Goal: Task Accomplishment & Management: Use online tool/utility

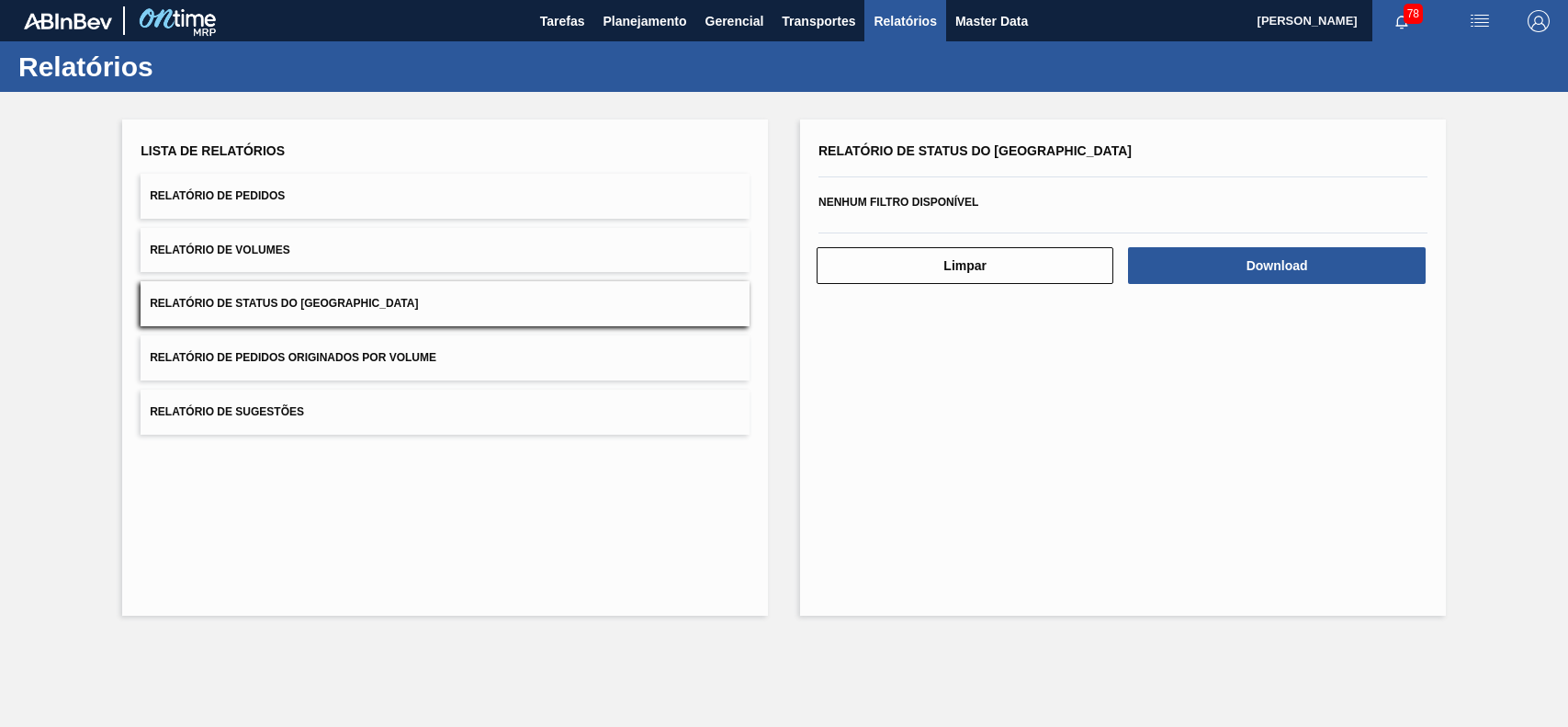
click at [661, 19] on span "Planejamento" at bounding box center [644, 21] width 84 height 22
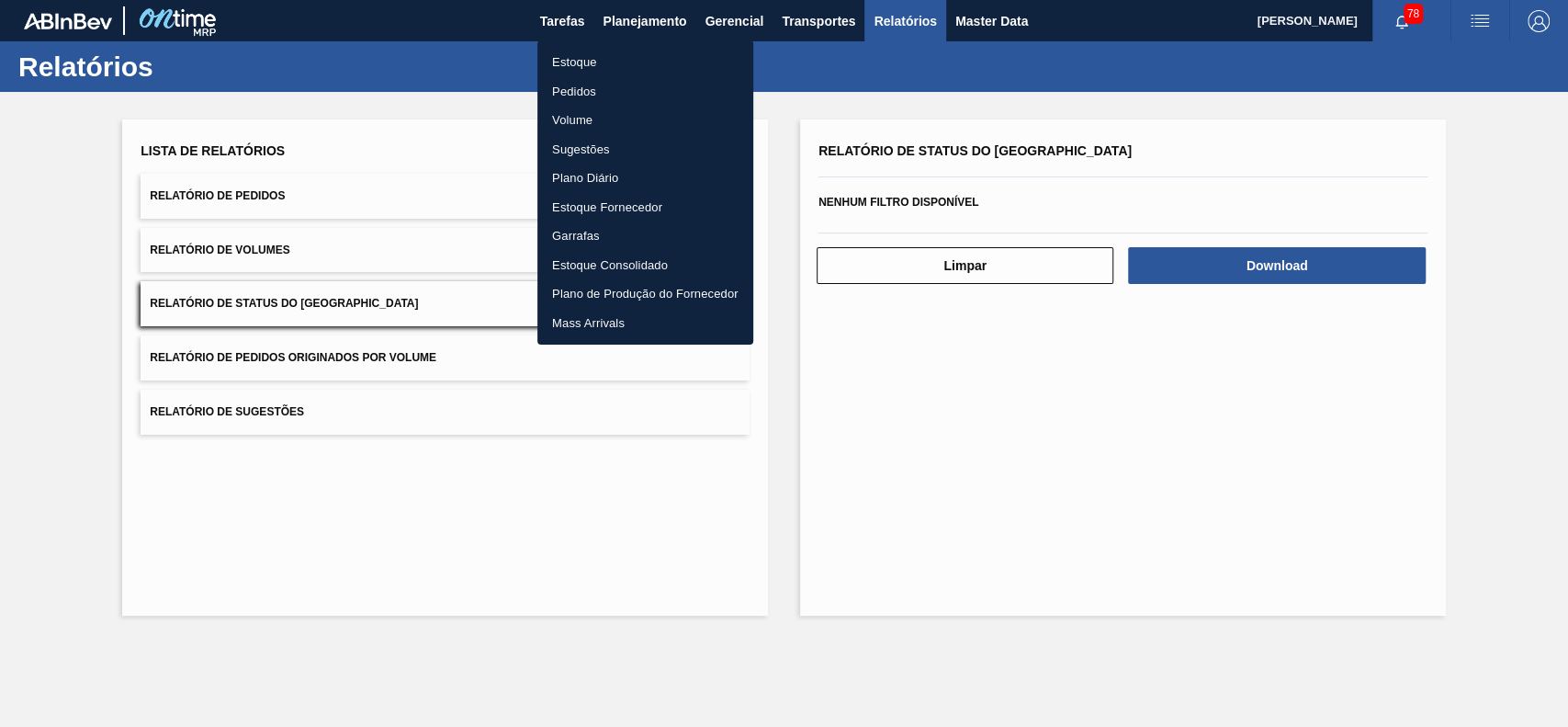
click at [620, 51] on li "Estoque" at bounding box center [644, 62] width 216 height 30
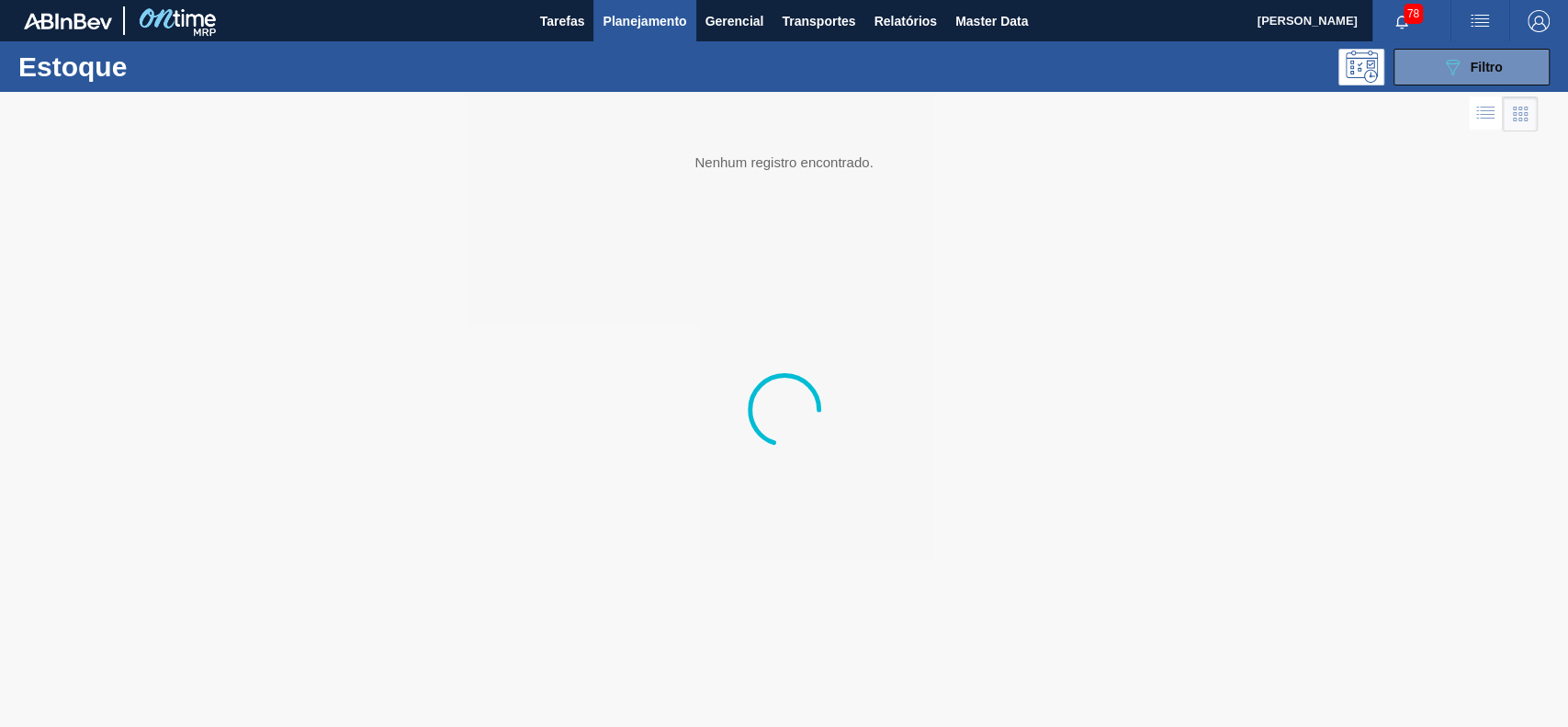
click at [1500, 60] on span "Filtro" at bounding box center [1486, 67] width 33 height 15
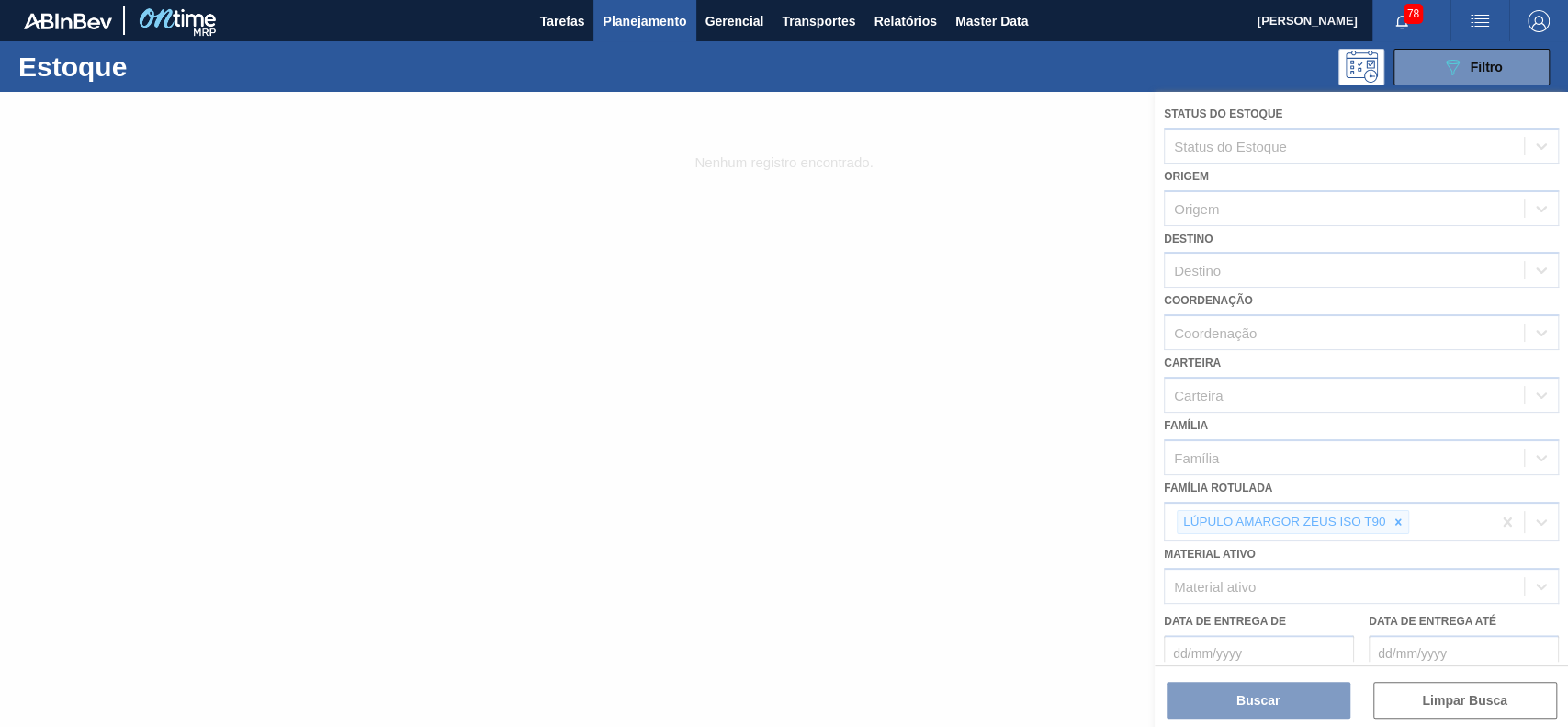
click at [1394, 503] on div at bounding box center [784, 409] width 1568 height 634
click at [1397, 516] on div at bounding box center [784, 409] width 1568 height 634
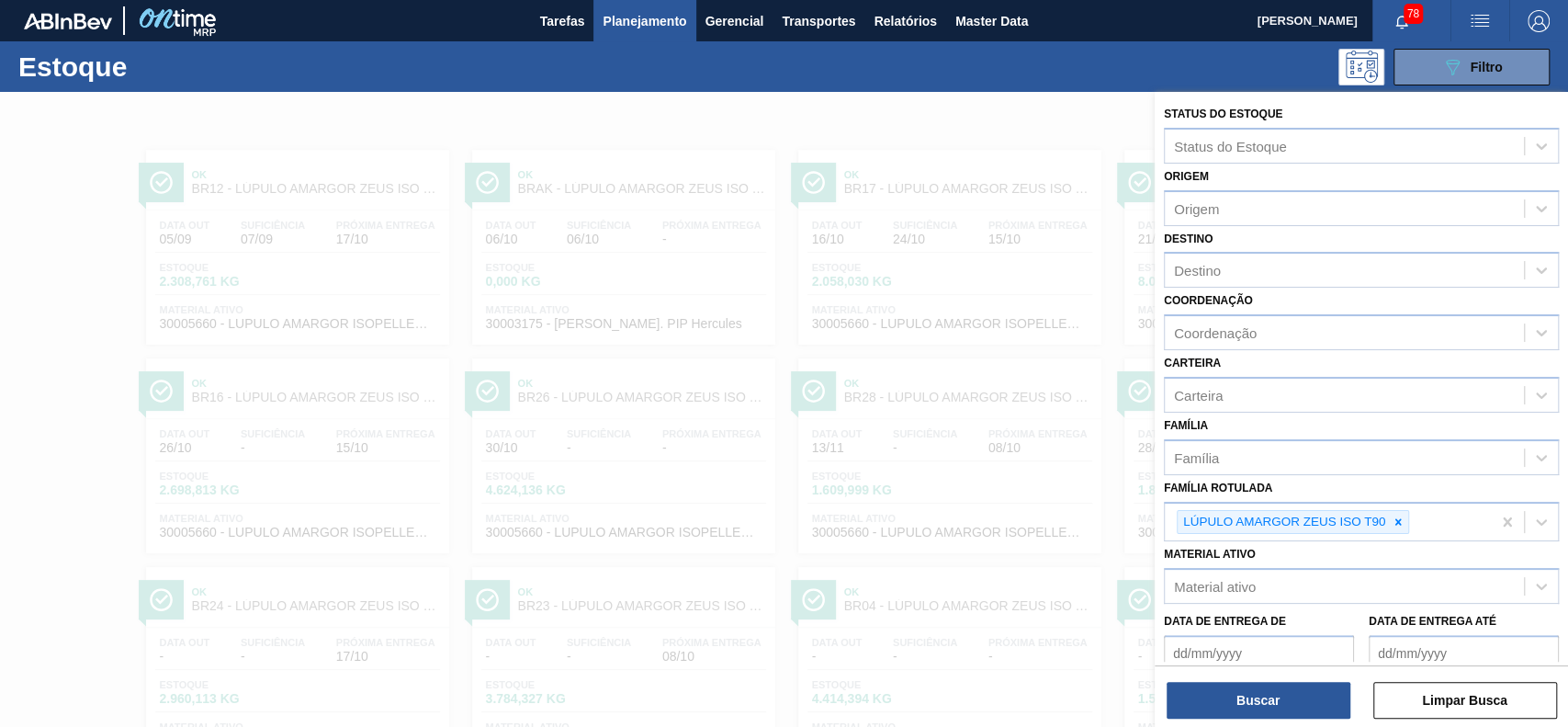
click at [1397, 516] on icon at bounding box center [1398, 521] width 13 height 13
paste Rotulada "30009305"
type Rotulada "30009305"
click at [1394, 518] on icon at bounding box center [1398, 521] width 13 height 13
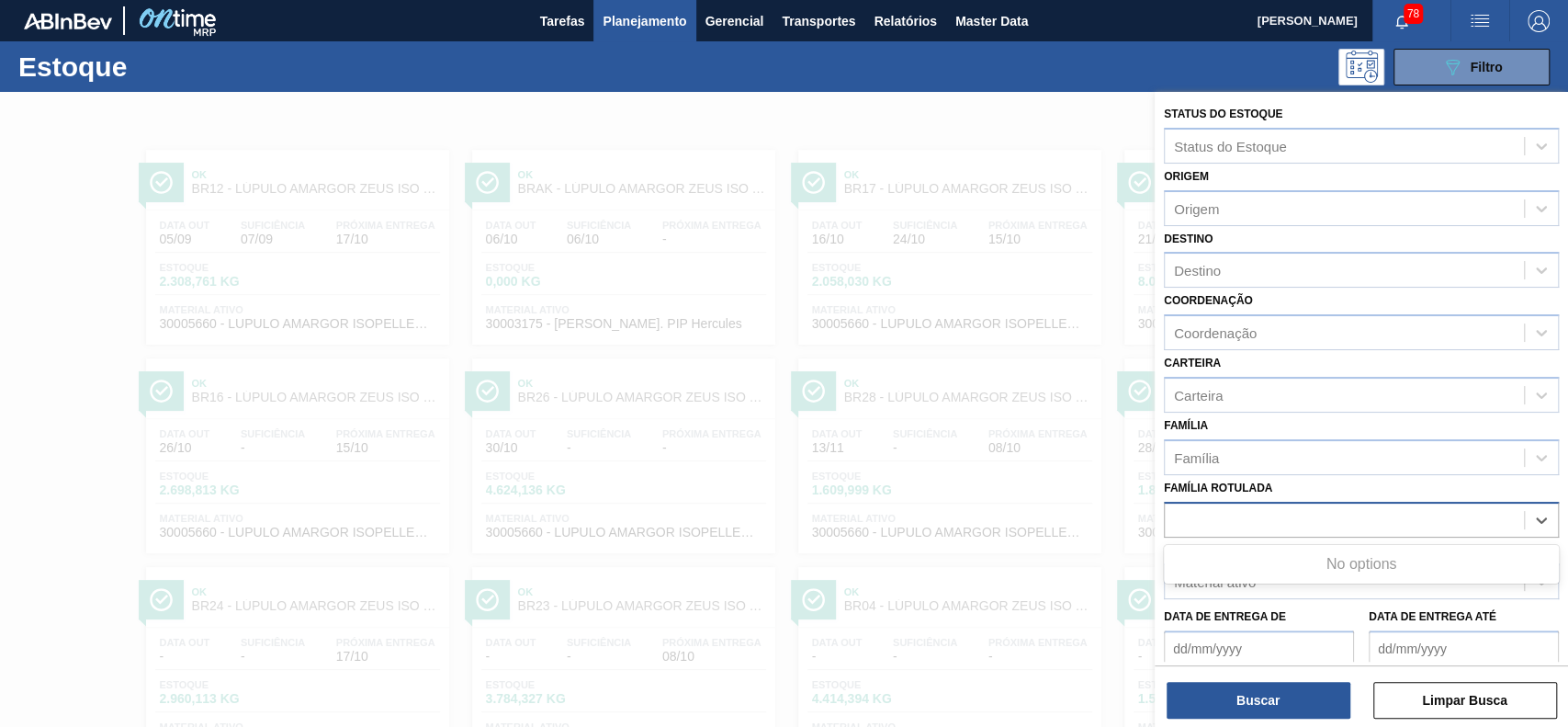
click at [1154, 504] on div "Status do Estoque Status do Estoque Origem Origem Destino Destino Coordenação C…" at bounding box center [1361, 455] width 414 height 727
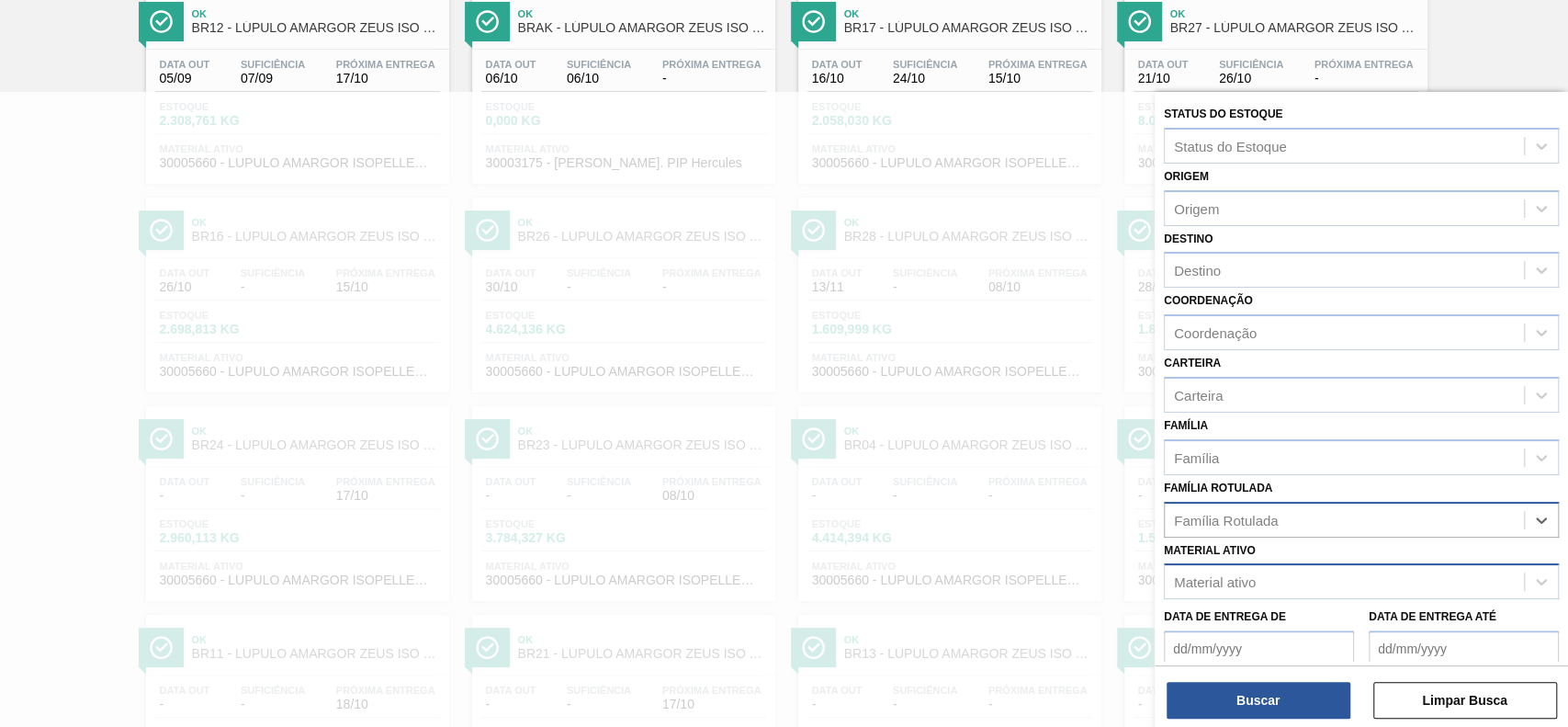
click at [1319, 580] on div "Material ativo" at bounding box center [1343, 581] width 359 height 27
paste ativo "30009305"
type ativo "30009305"
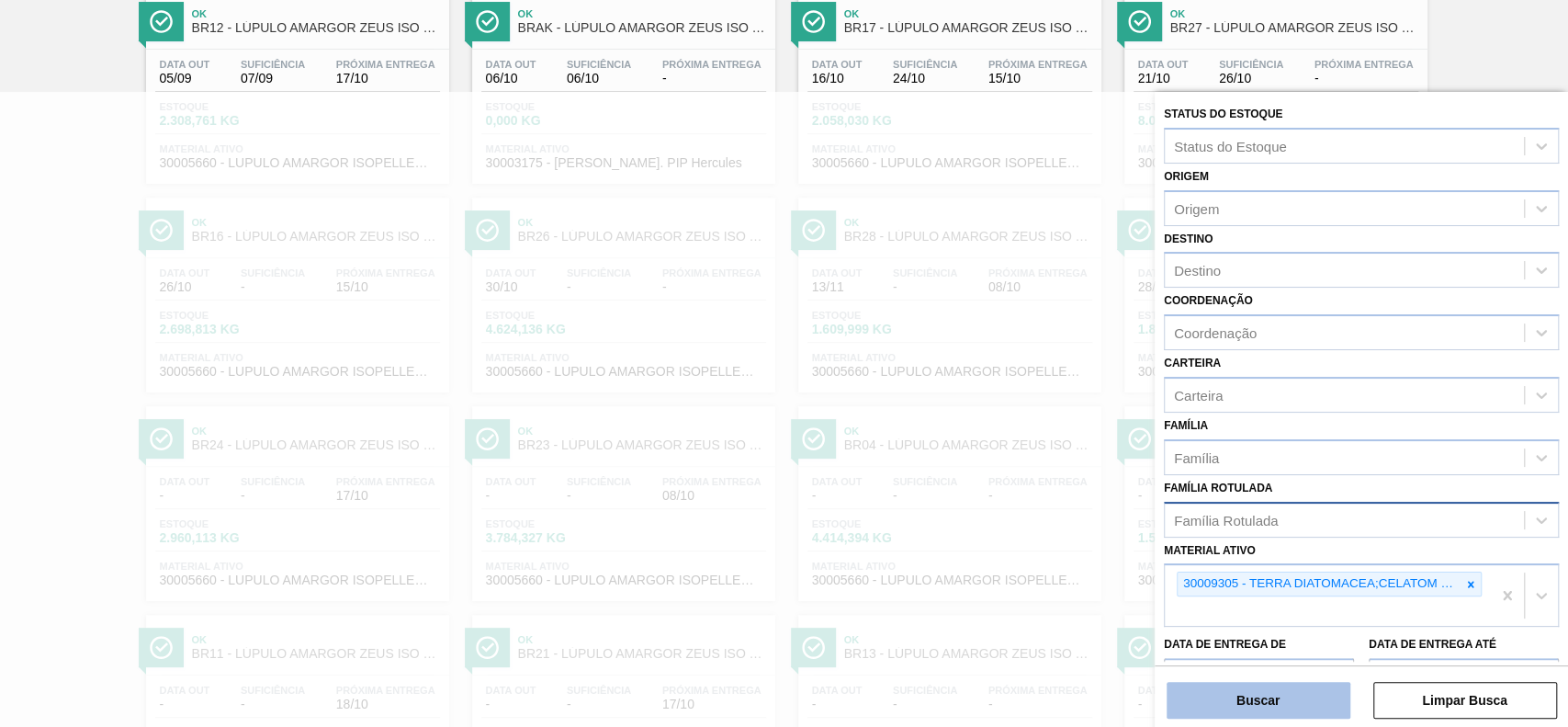
click at [1224, 694] on button "Buscar" at bounding box center [1258, 699] width 183 height 36
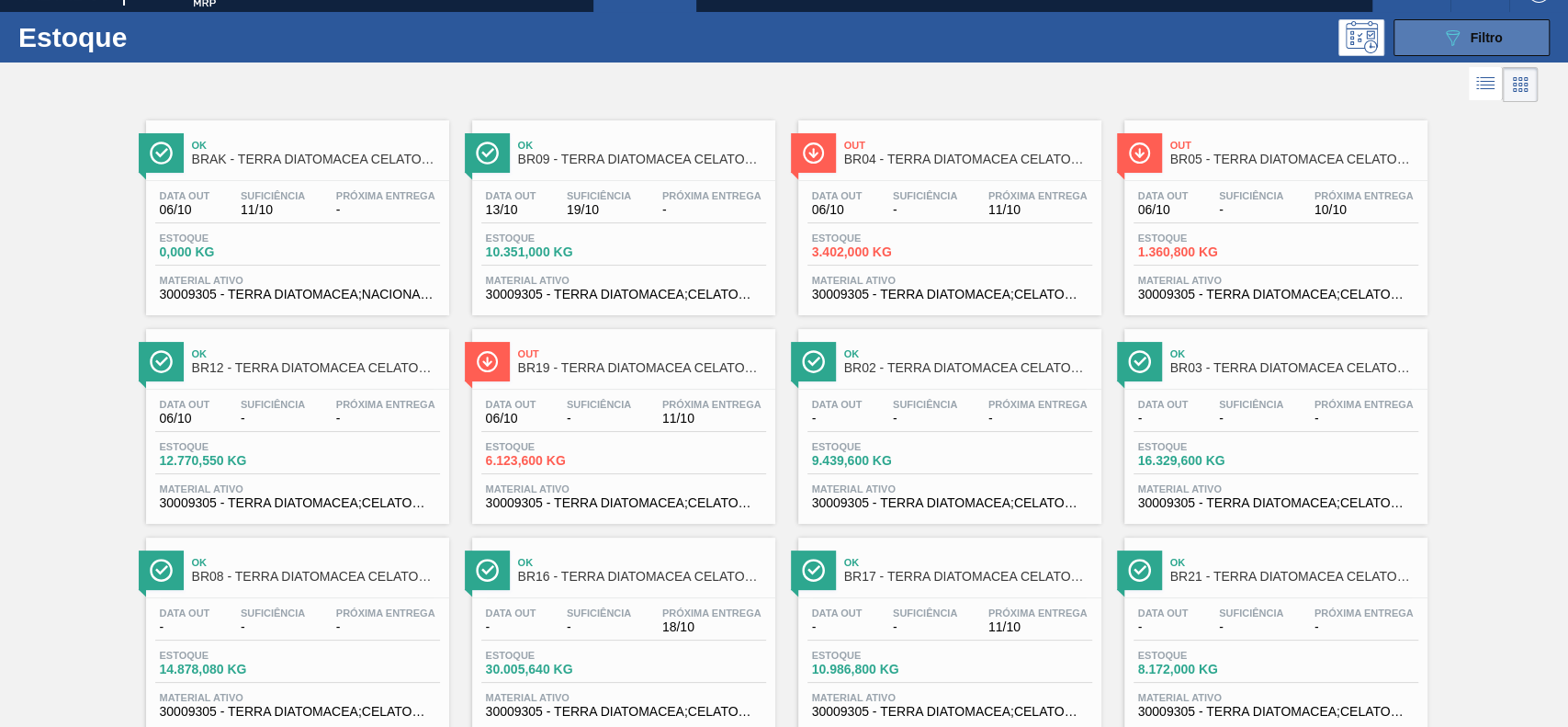
scroll to position [0, 0]
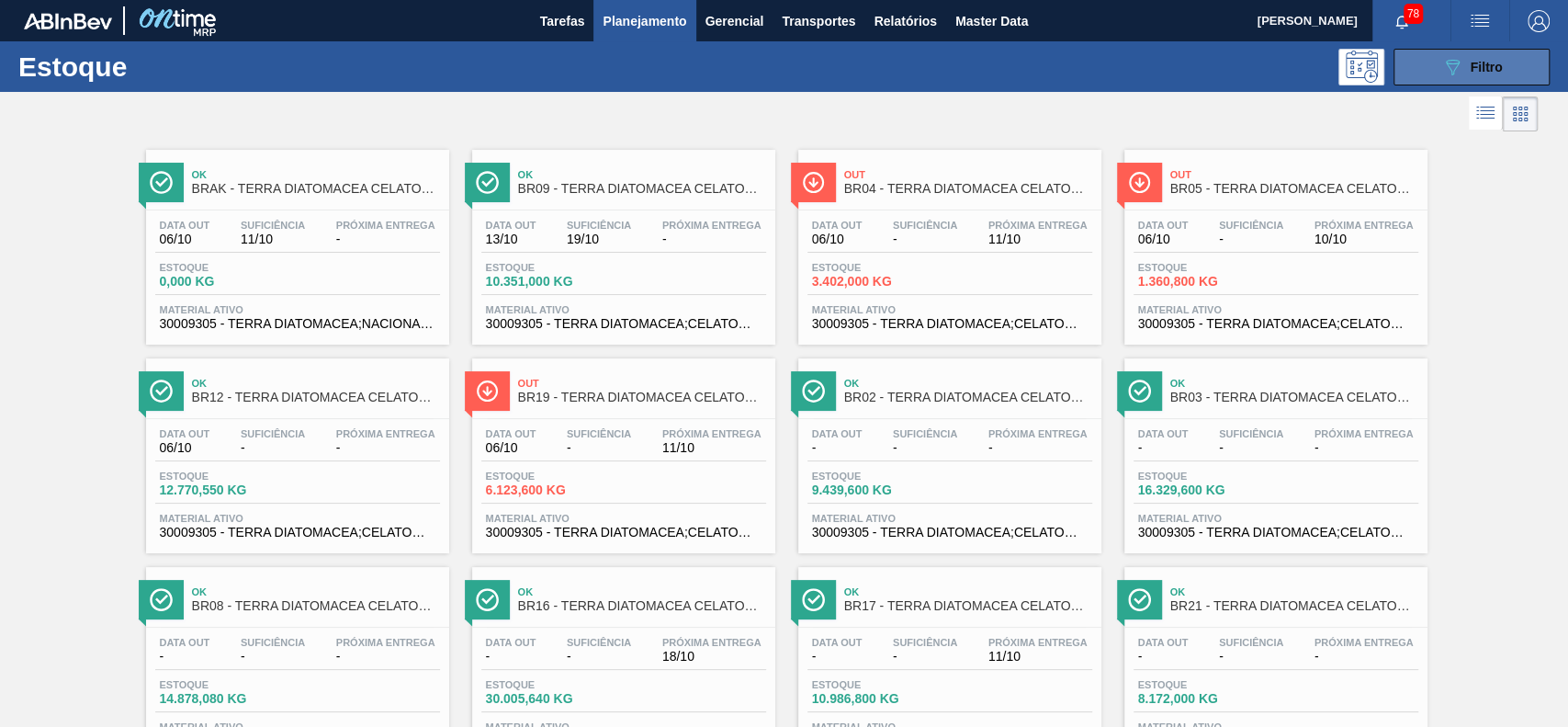
click at [1457, 62] on icon "089F7B8B-B2A5-4AFE-B5C0-19BA573D28AC" at bounding box center [1452, 67] width 22 height 22
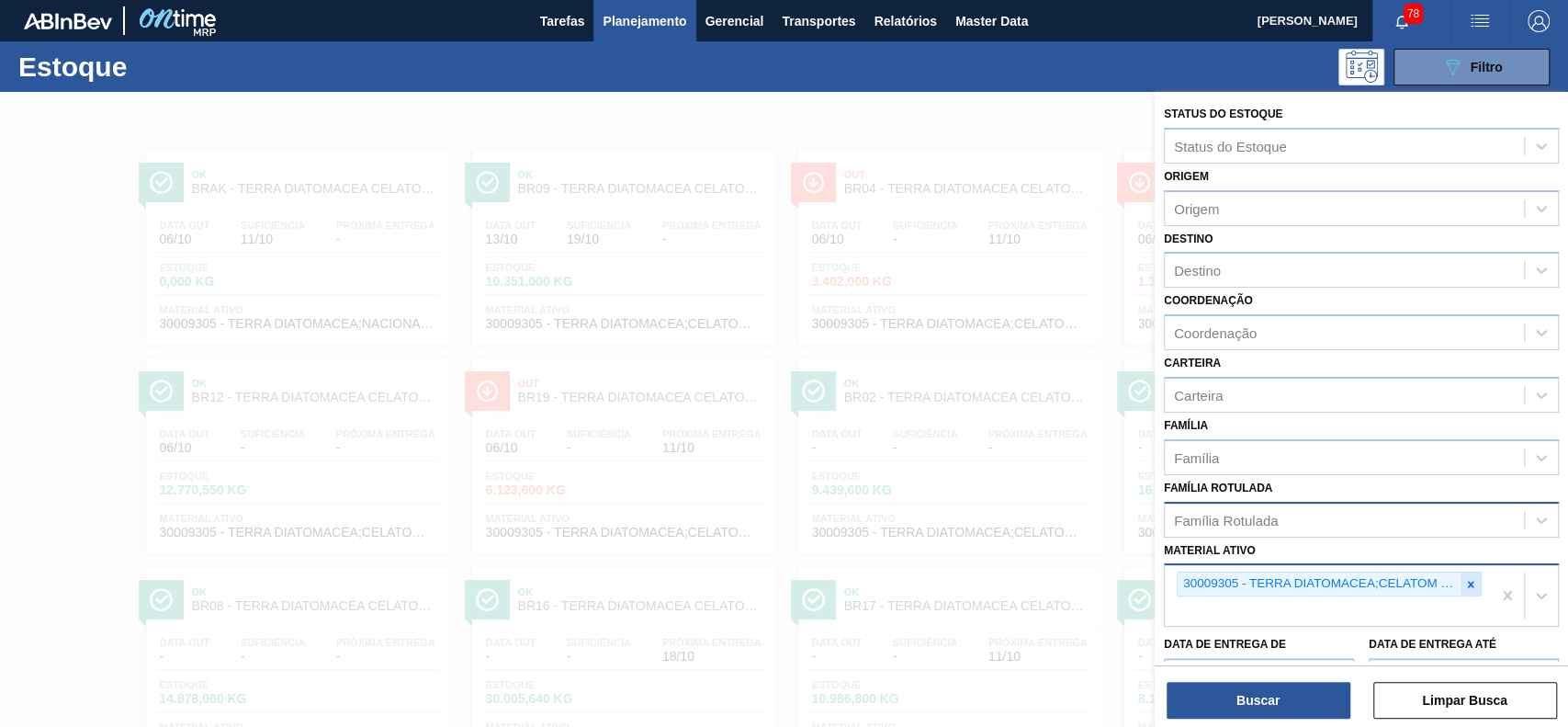
click at [1466, 582] on icon at bounding box center [1470, 583] width 13 height 13
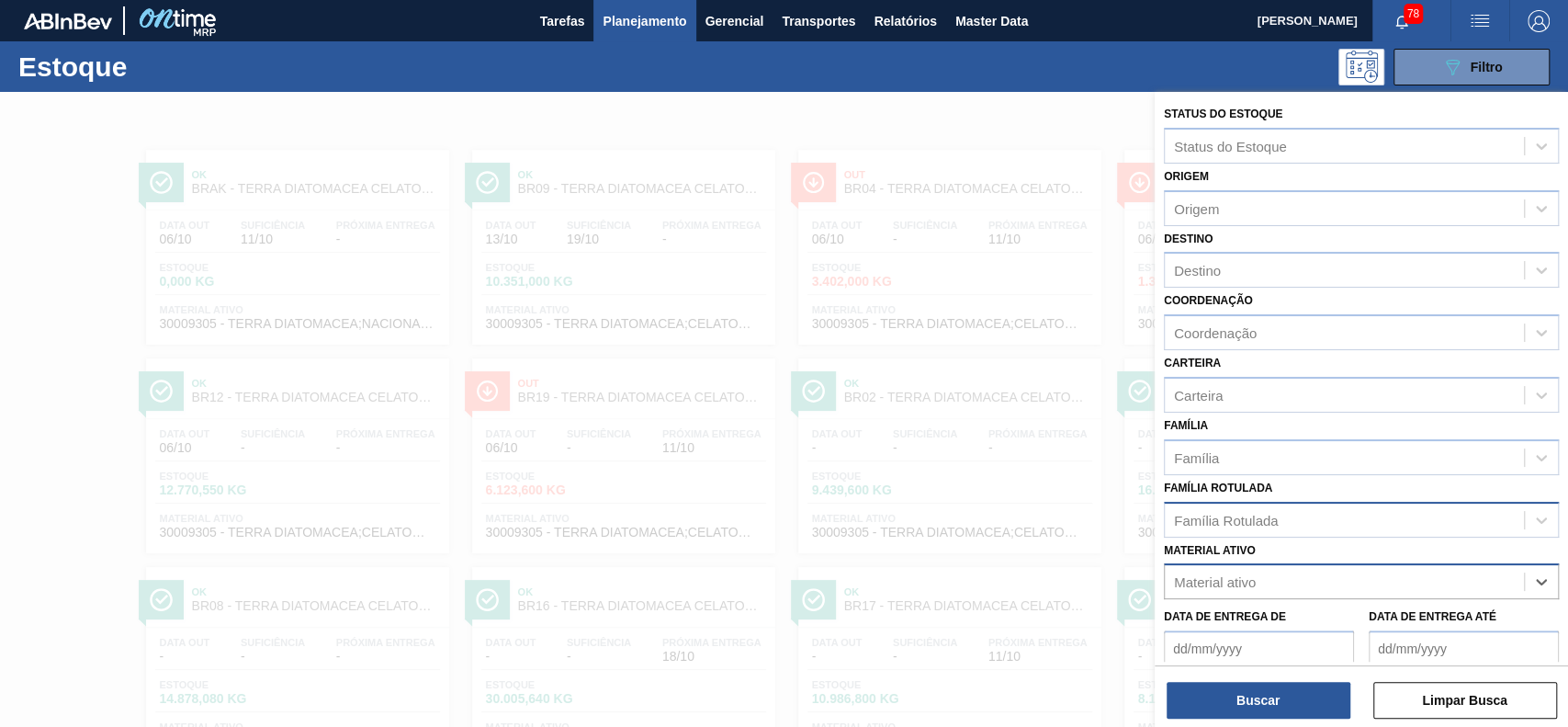
paste ativo "30003422"
type ativo "30003422"
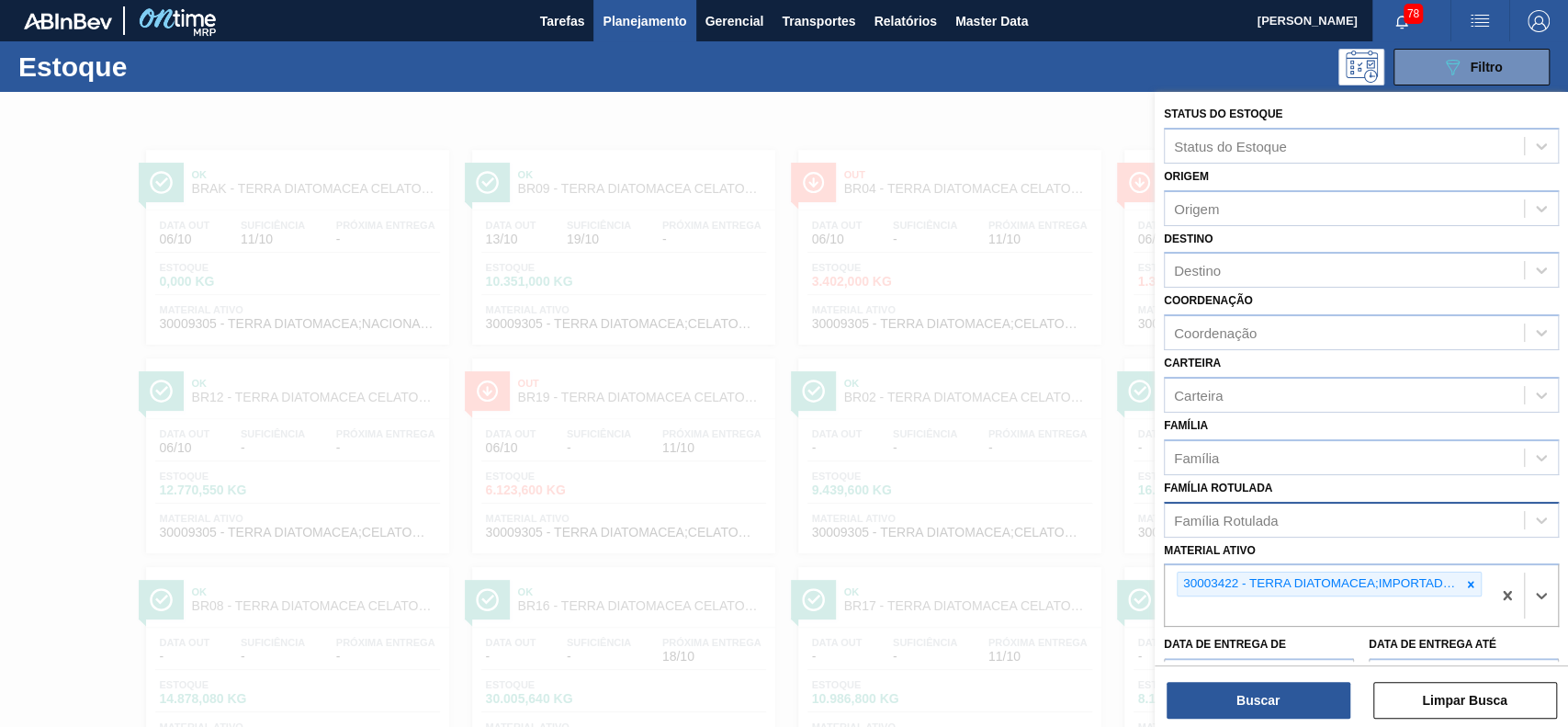
click at [805, 114] on div at bounding box center [784, 455] width 1568 height 727
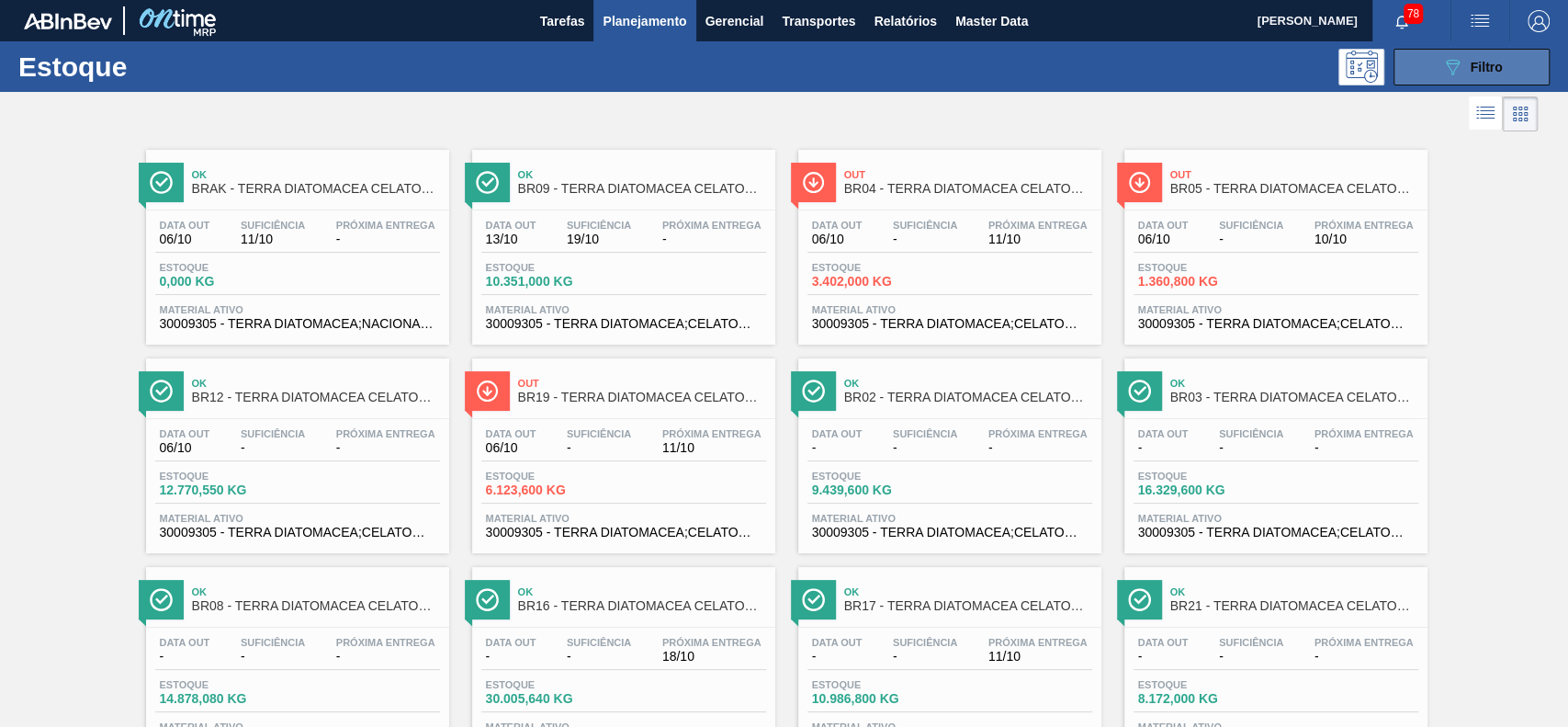
click at [1408, 61] on button "089F7B8B-B2A5-4AFE-B5C0-19BA573D28AC Filtro" at bounding box center [1470, 66] width 157 height 36
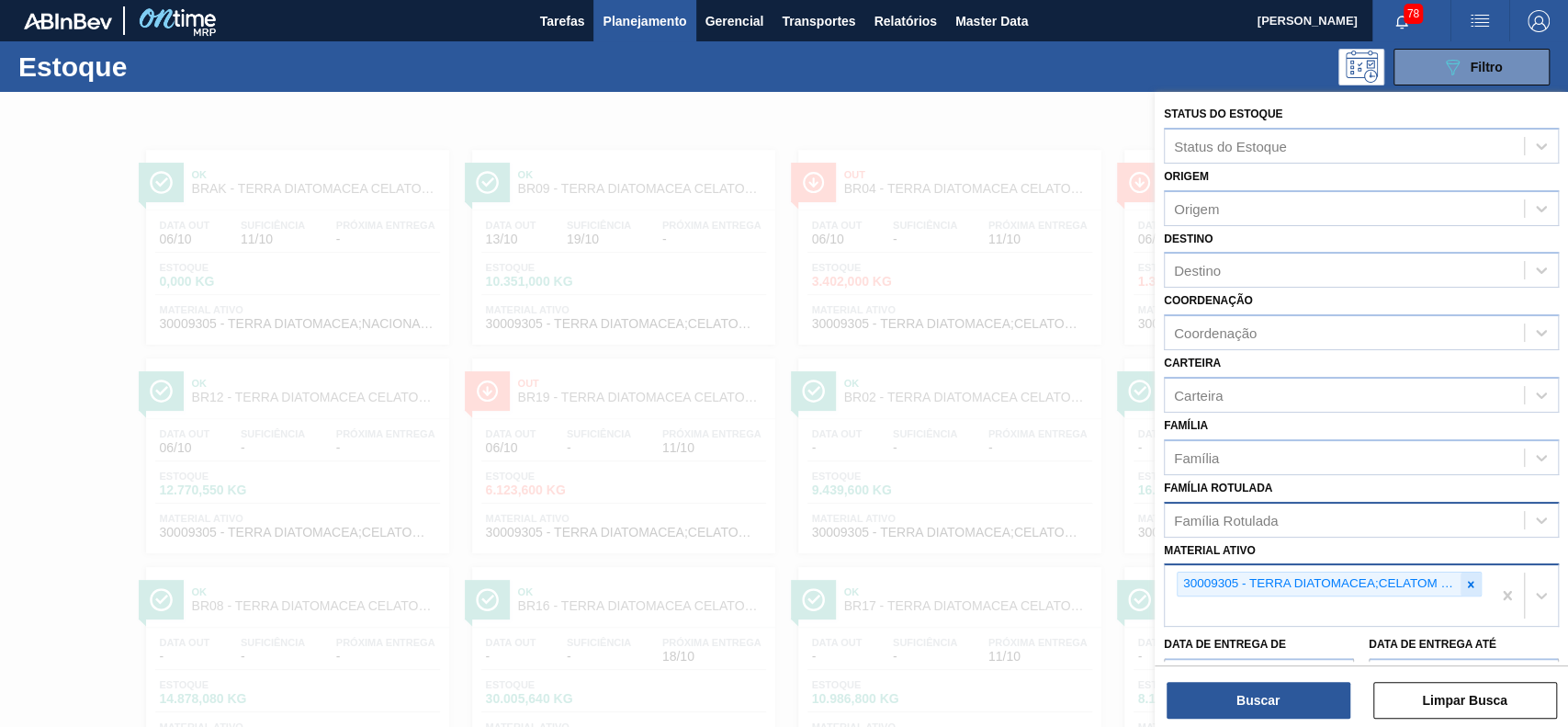
click at [1468, 580] on icon at bounding box center [1470, 583] width 7 height 7
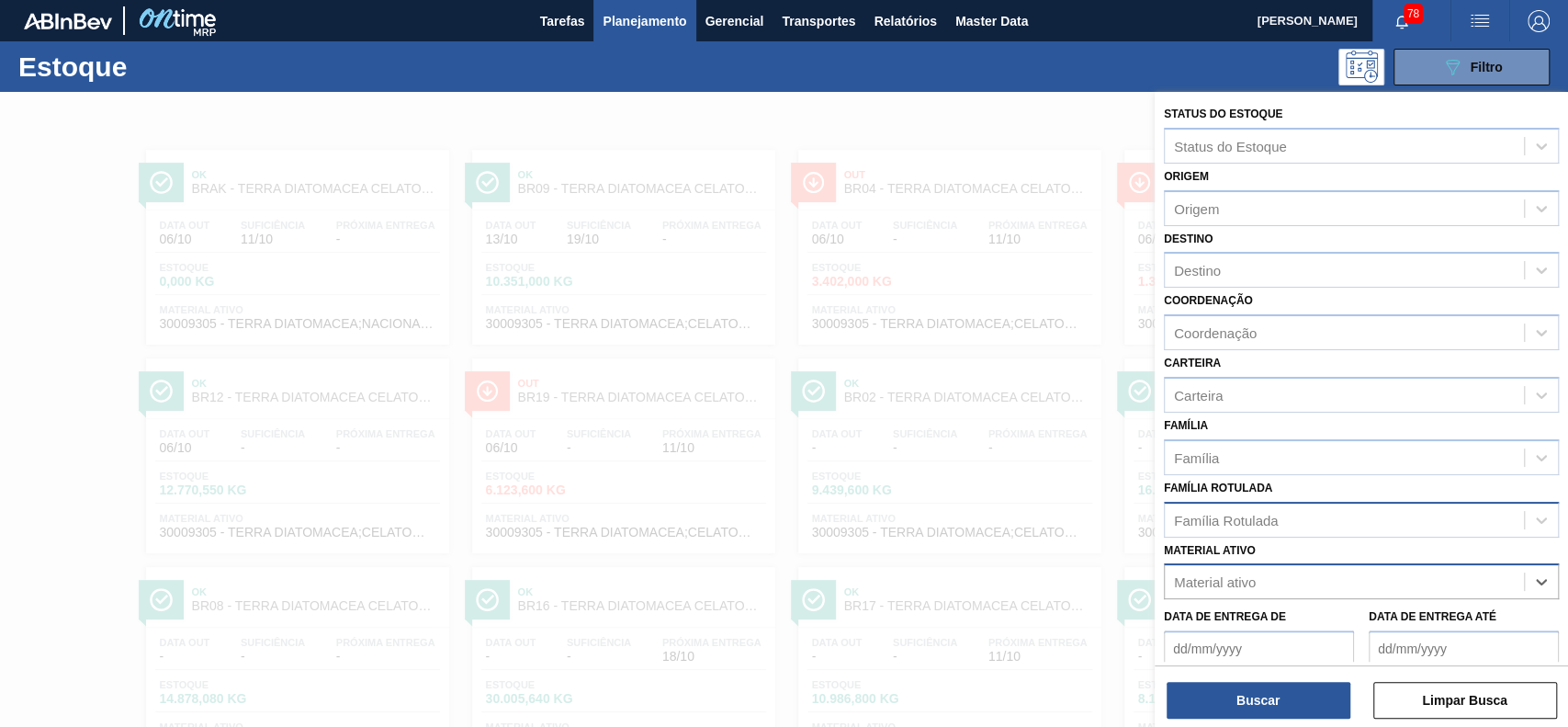
paste ativo "30003422"
type ativo "30003422"
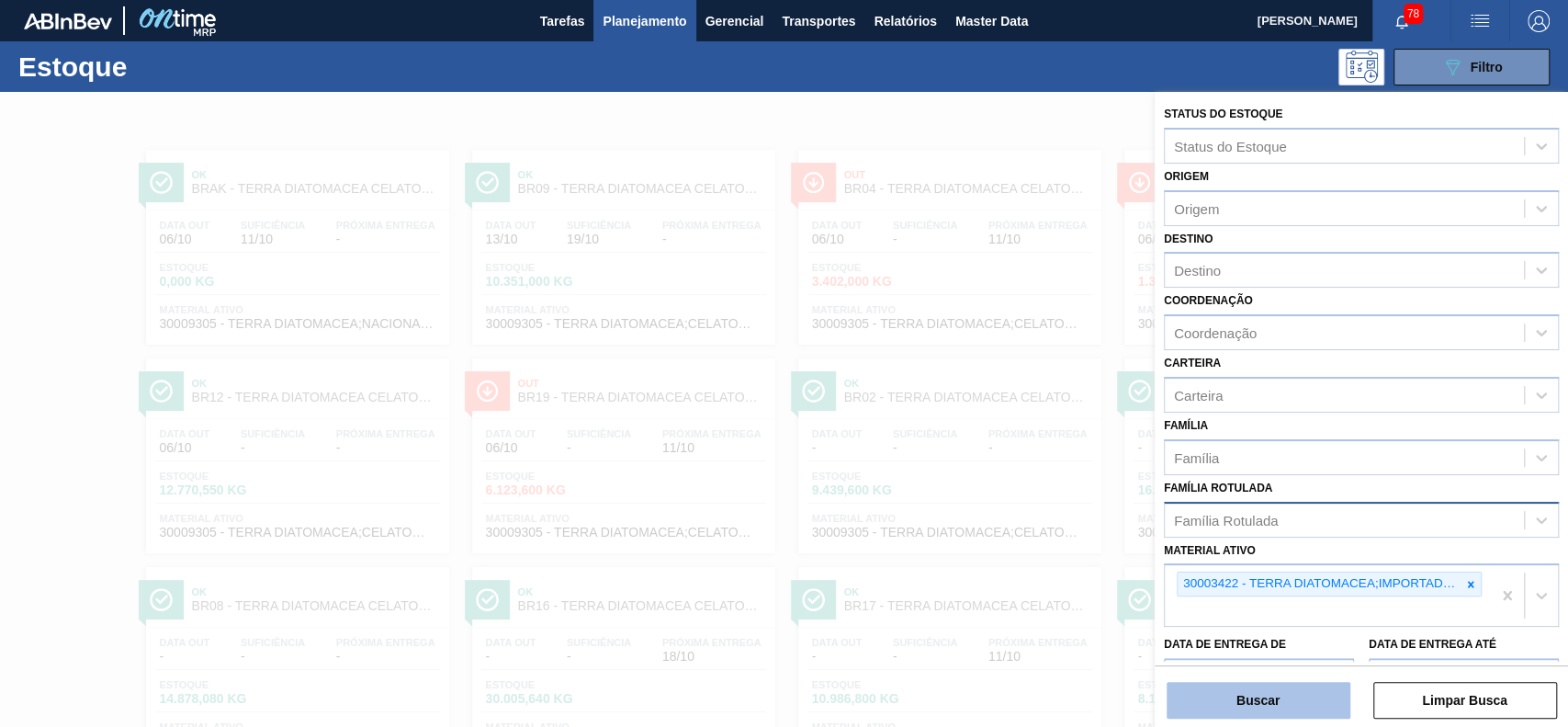
click at [1313, 697] on button "Buscar" at bounding box center [1258, 699] width 183 height 36
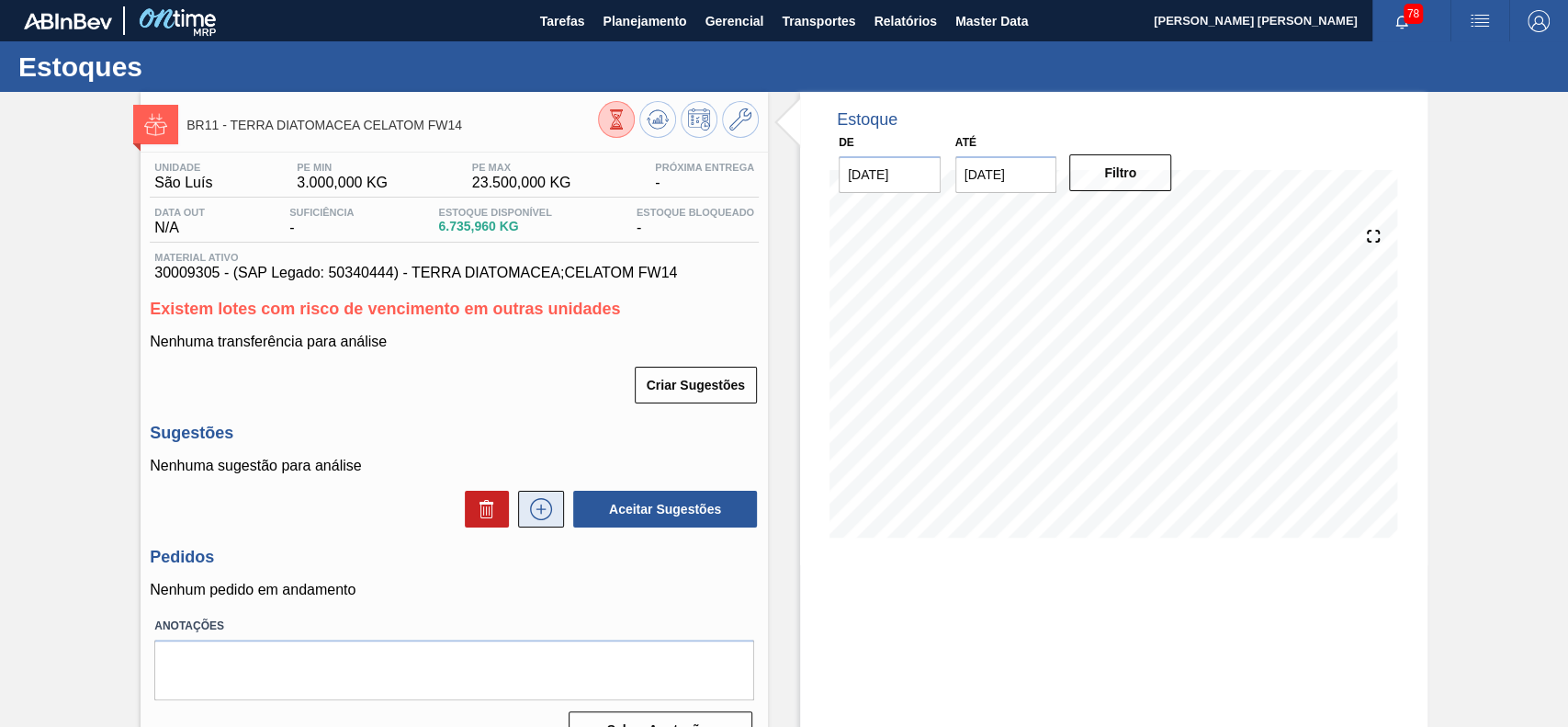
click at [544, 518] on icon at bounding box center [541, 508] width 30 height 22
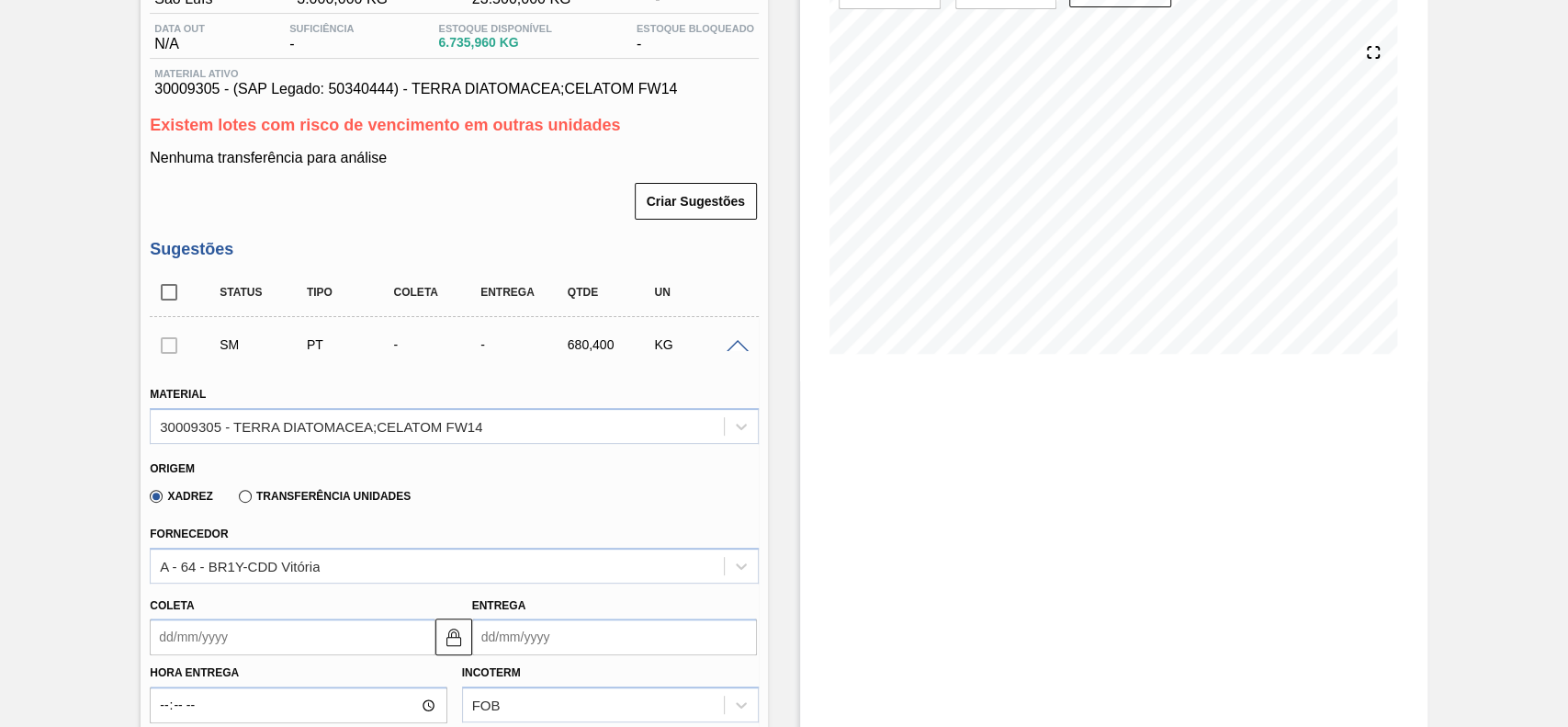
scroll to position [367, 0]
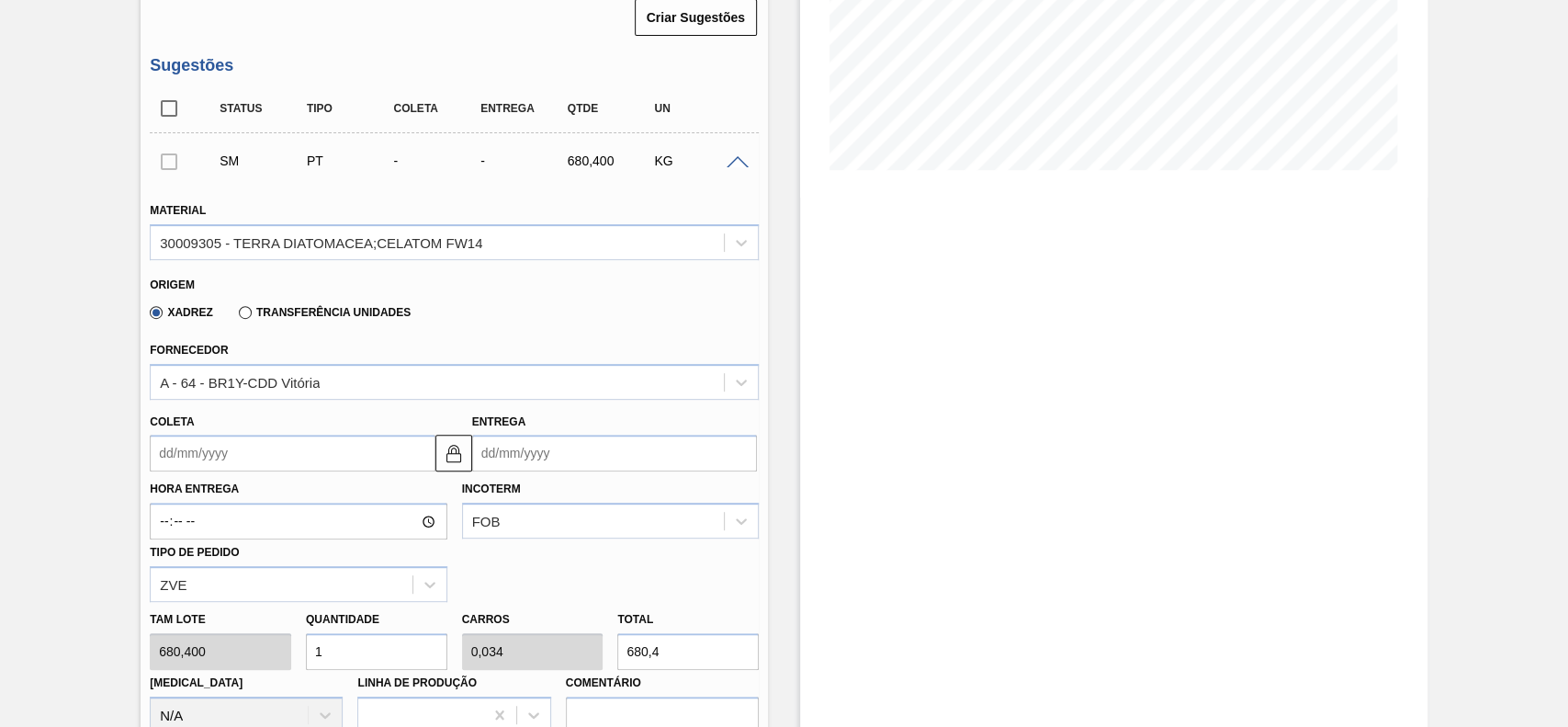
click at [244, 452] on input "Coleta" at bounding box center [292, 452] width 285 height 36
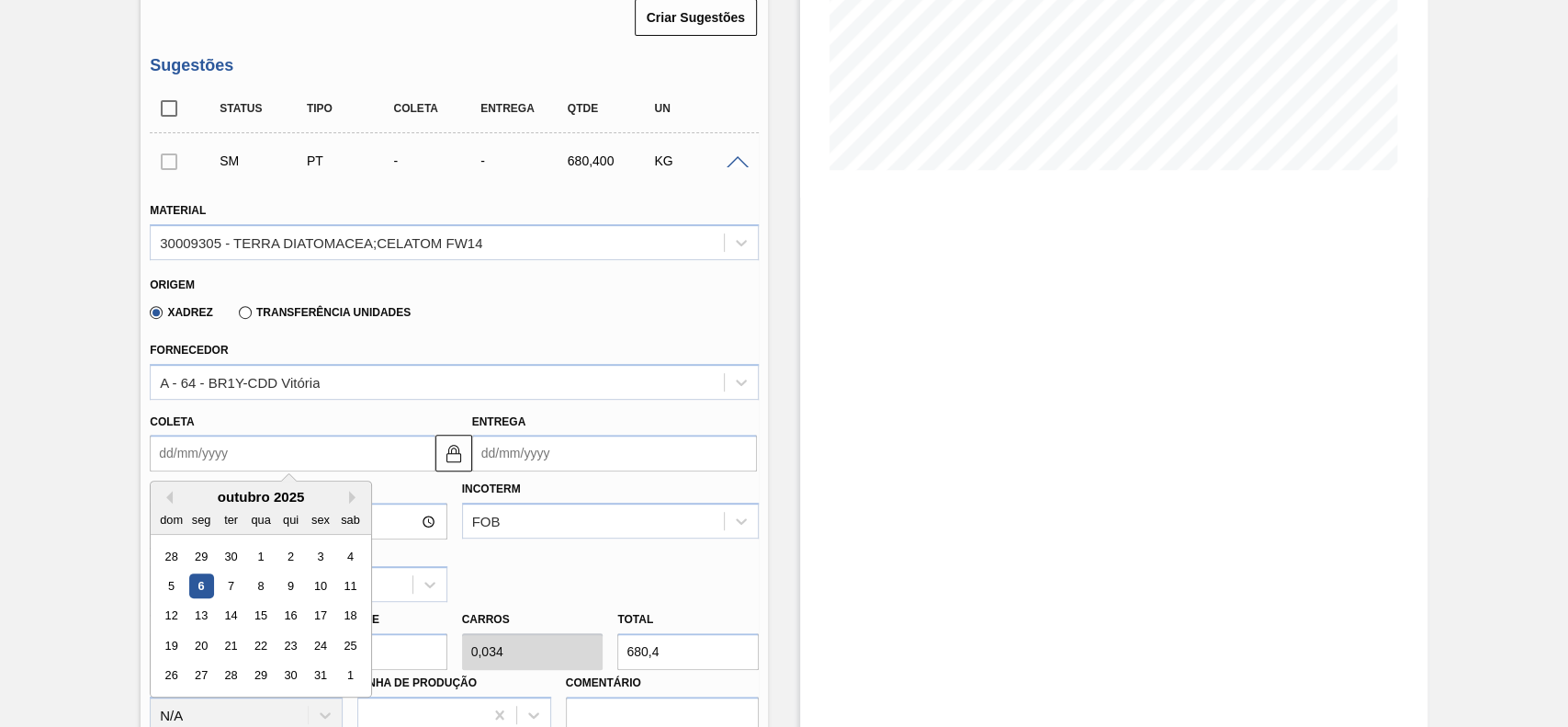
click at [501, 582] on div "Hora Entrega Incoterm FOB Tipo de pedido ZVE" at bounding box center [454, 536] width 623 height 130
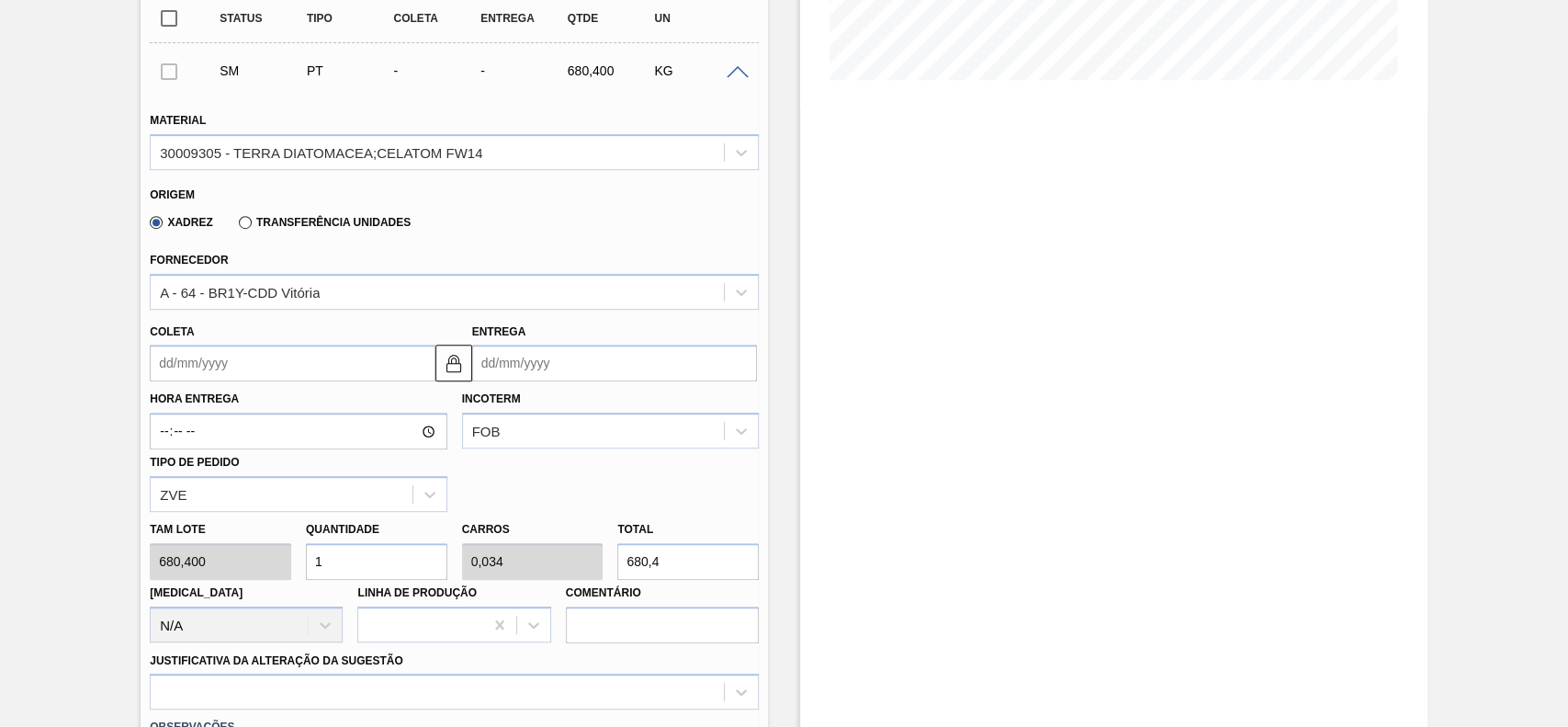
scroll to position [490, 0]
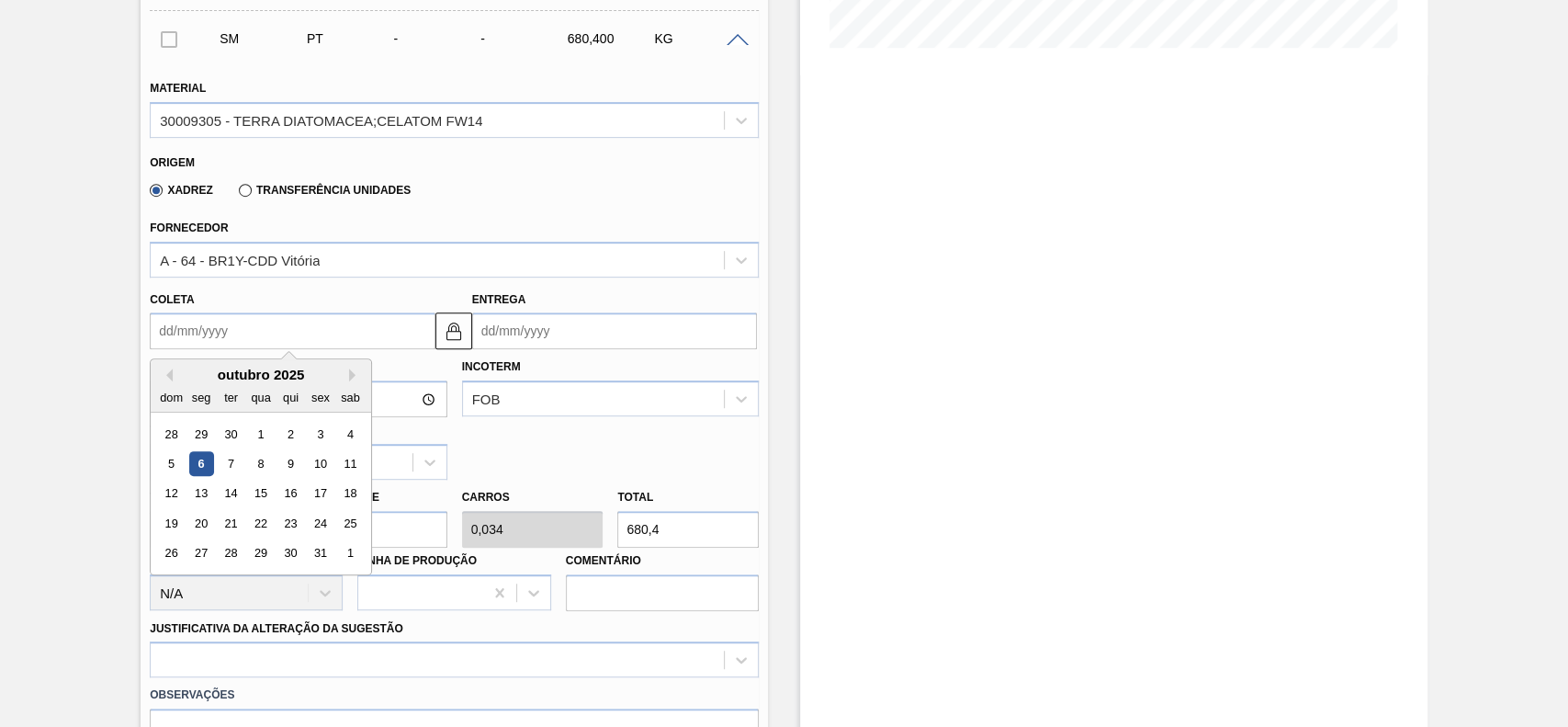
click at [259, 324] on input "Coleta" at bounding box center [292, 330] width 285 height 36
click at [320, 472] on div "10" at bounding box center [320, 463] width 25 height 25
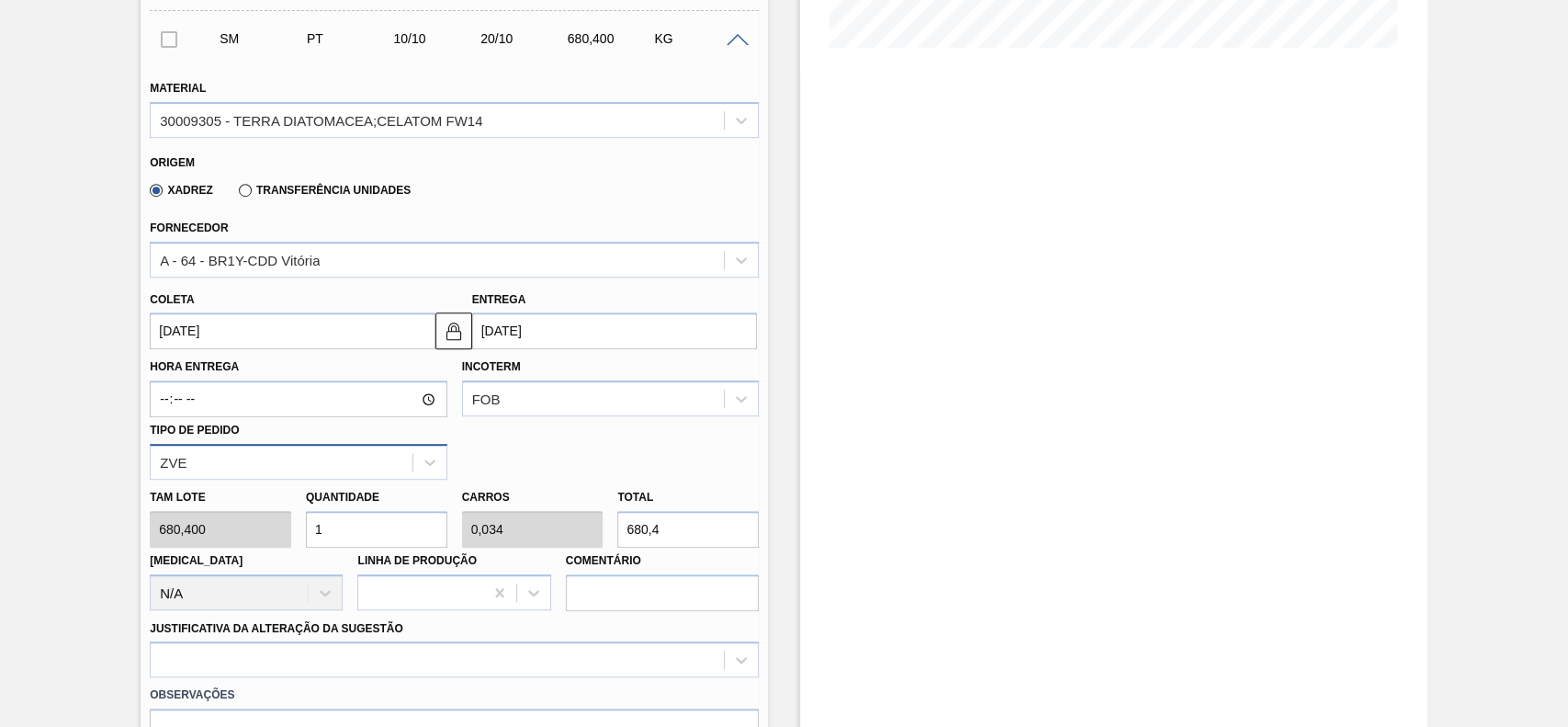
type input "[DATE]"
click at [383, 524] on input "1" at bounding box center [376, 528] width 142 height 36
type input "11"
type input "0,374"
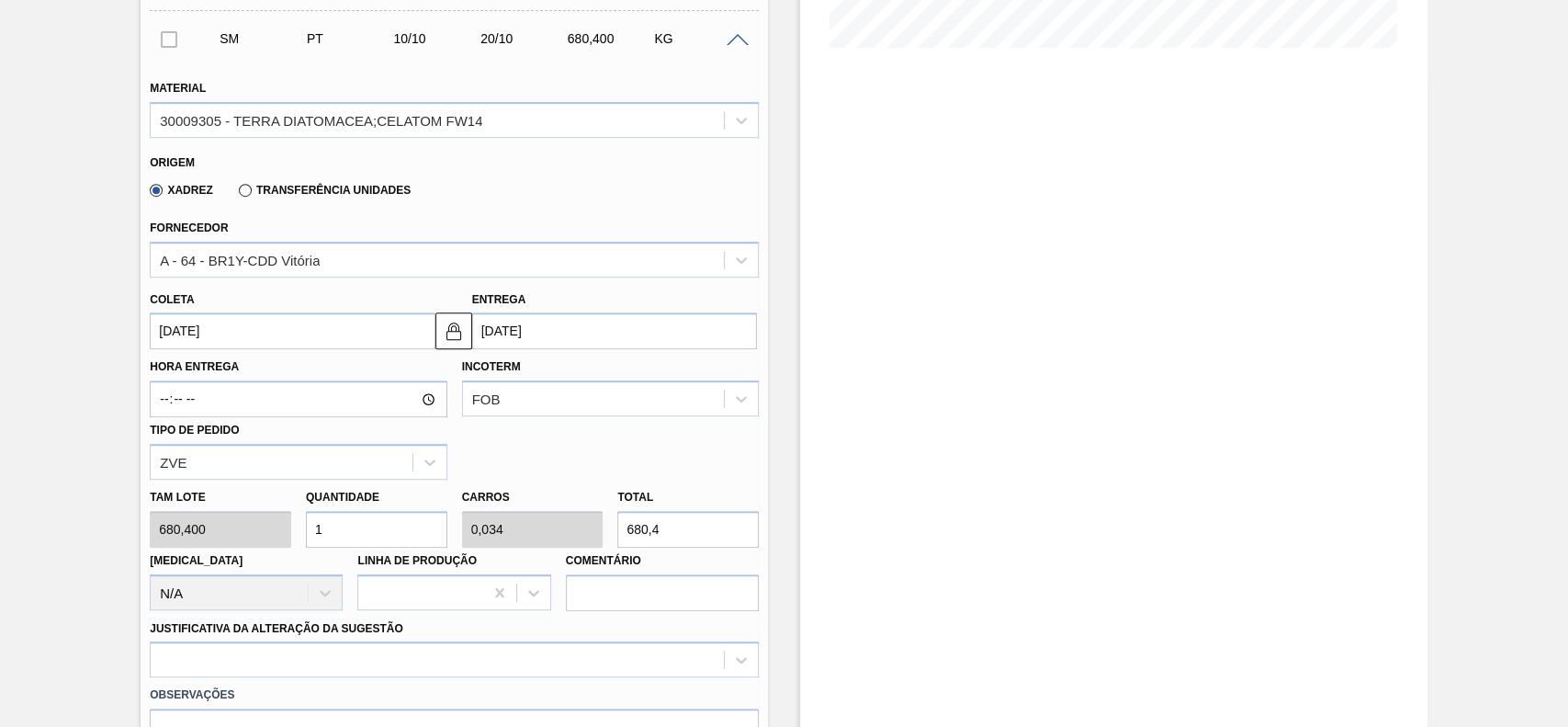
type input "7.484,4"
type input "112"
type input "3,81"
type input "76.204,8"
type input "11"
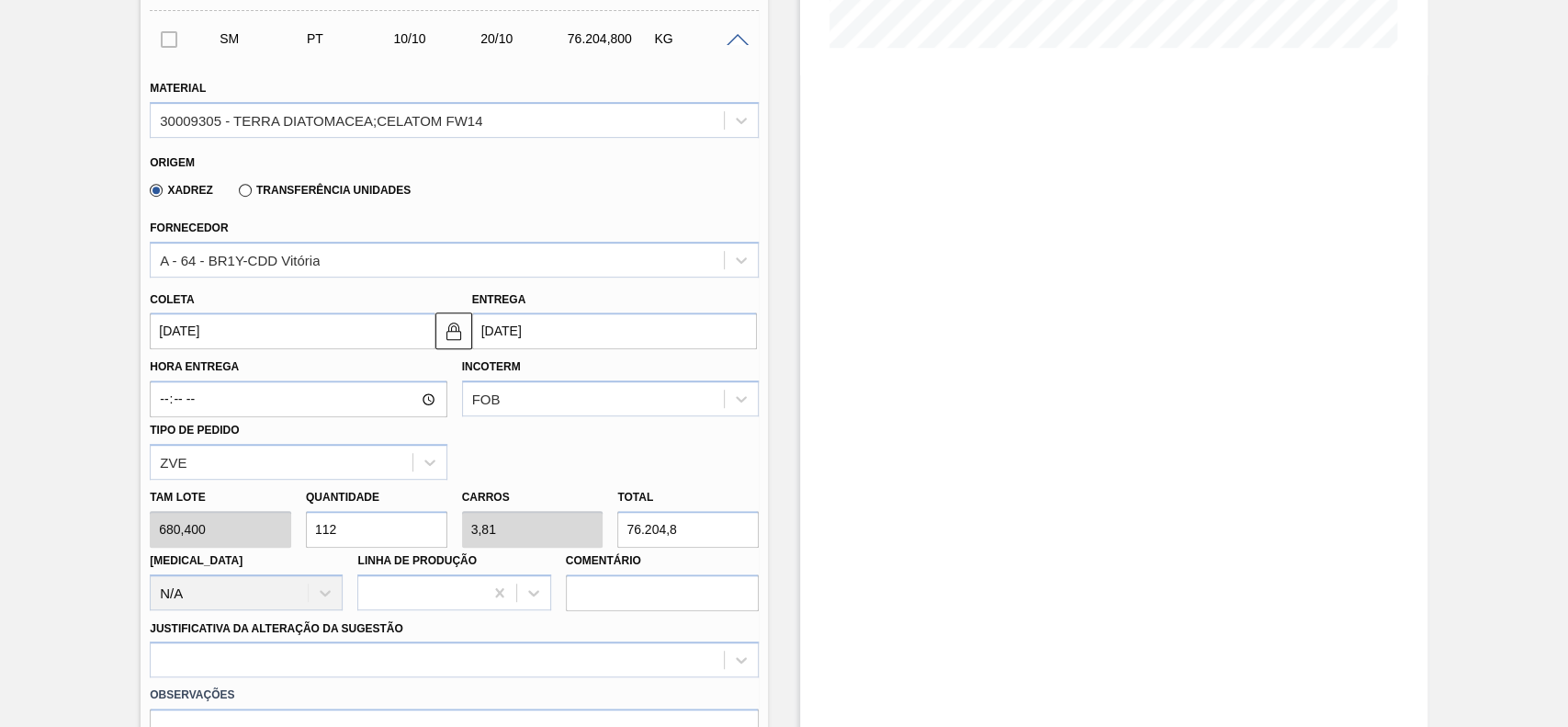
type input "0,374"
type input "7.484,4"
type input "1"
type input "0,034"
type input "680,4"
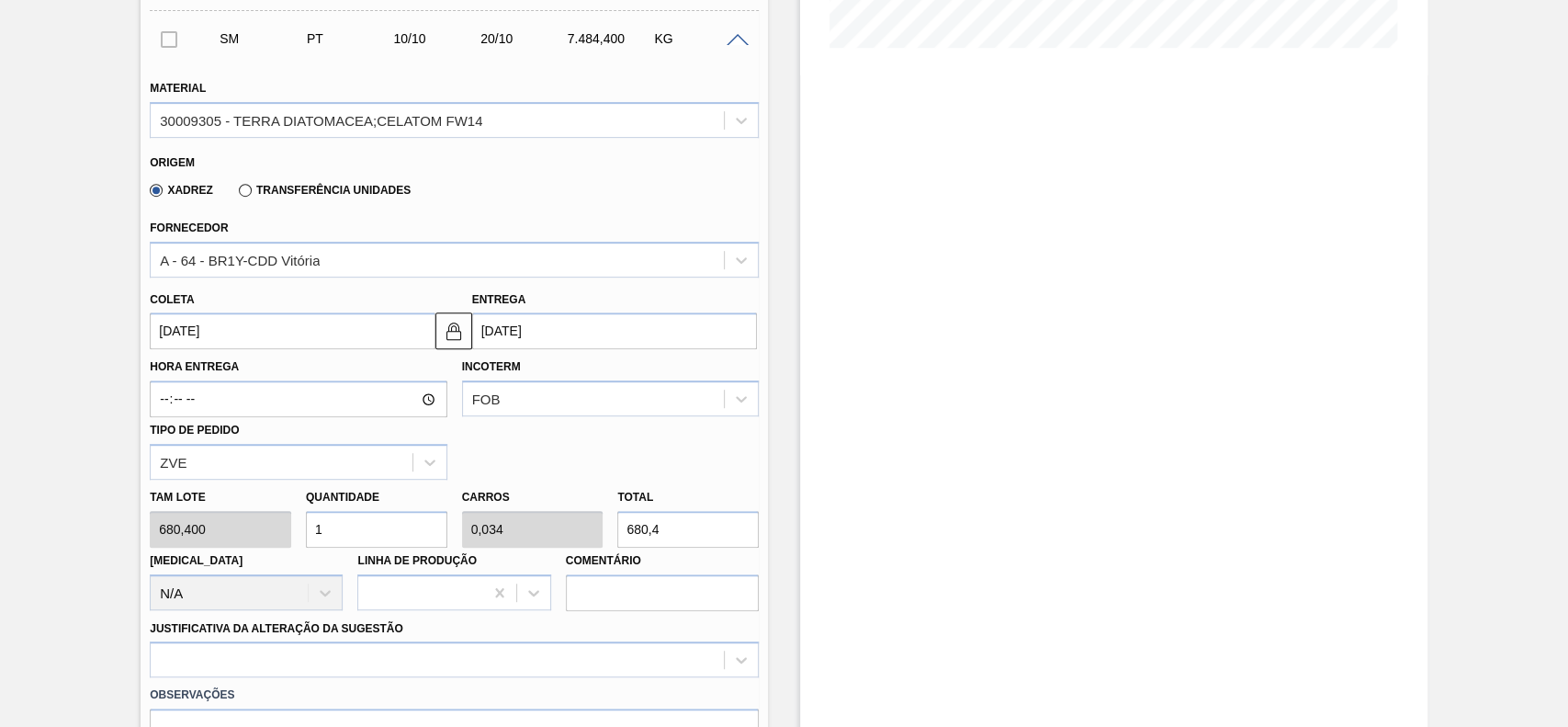
type input "12"
type input "0,408"
type input "8.164,8"
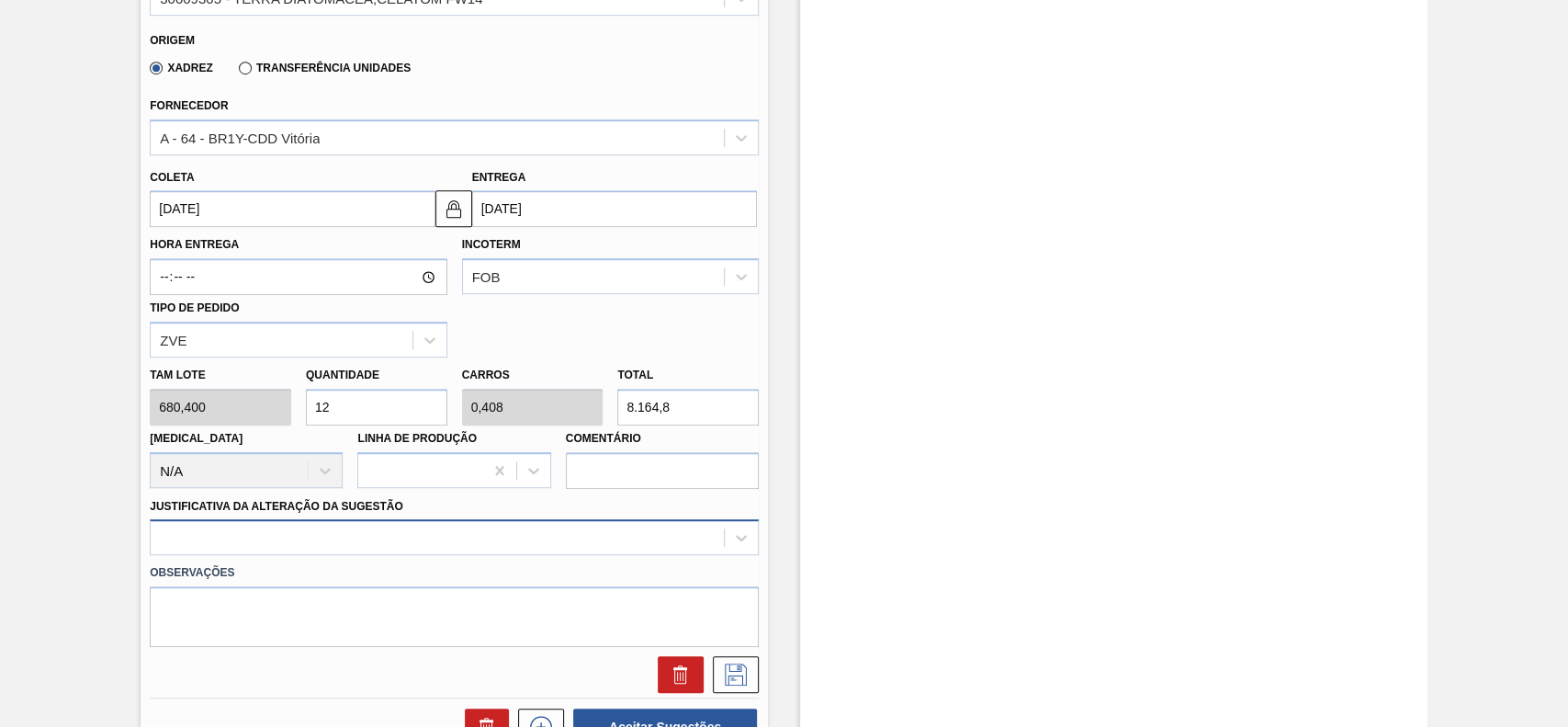
type input "12"
click at [340, 531] on div at bounding box center [454, 537] width 609 height 35
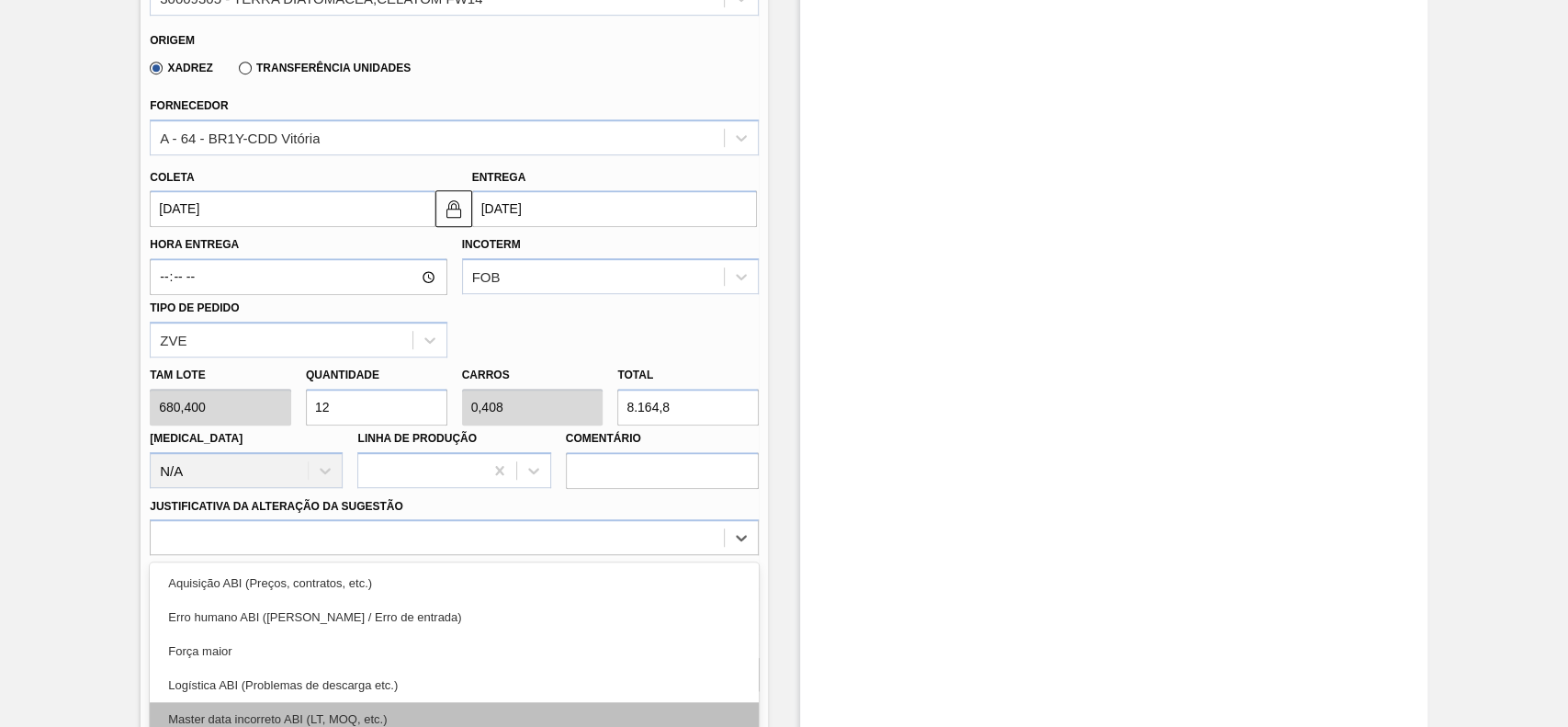
scroll to position [731, 0]
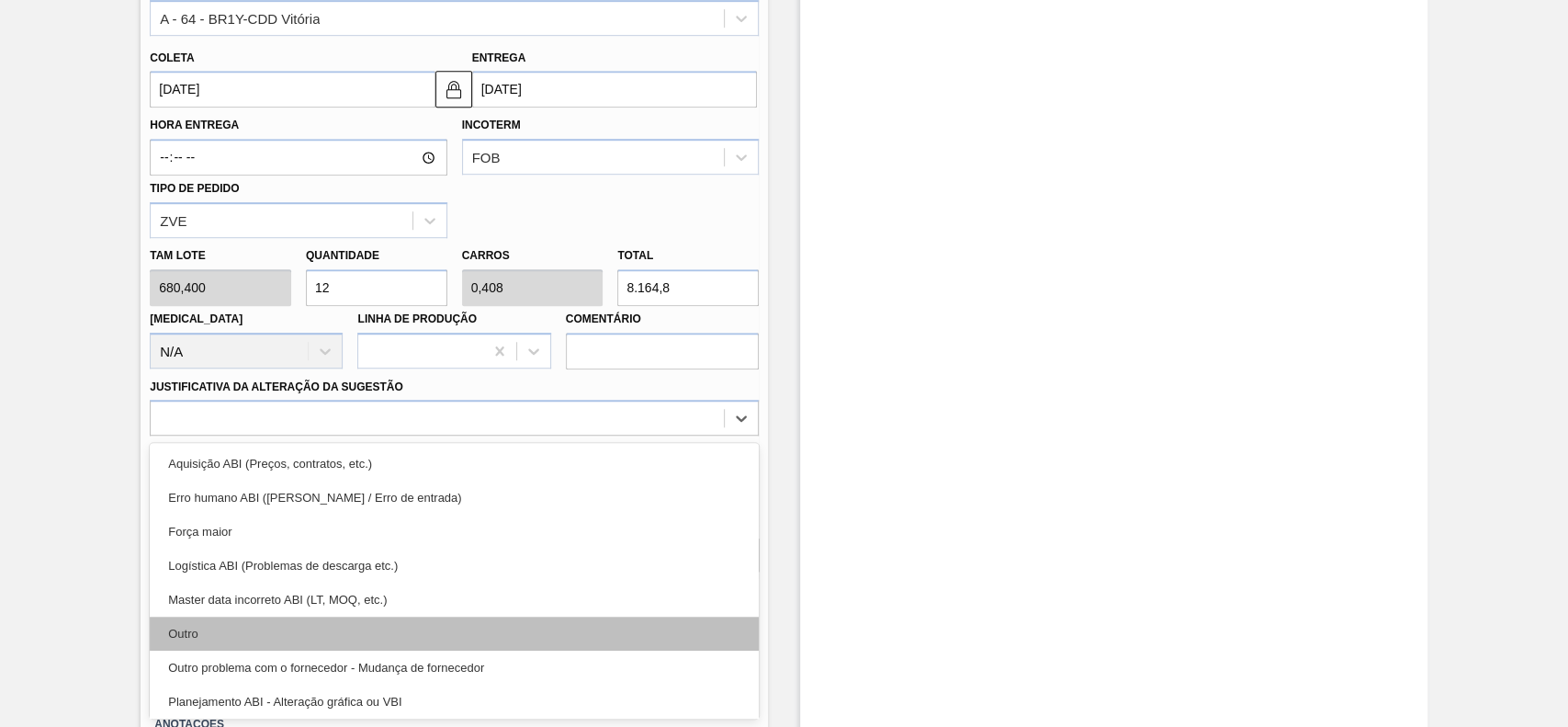
click at [265, 631] on div "Outro" at bounding box center [454, 633] width 609 height 33
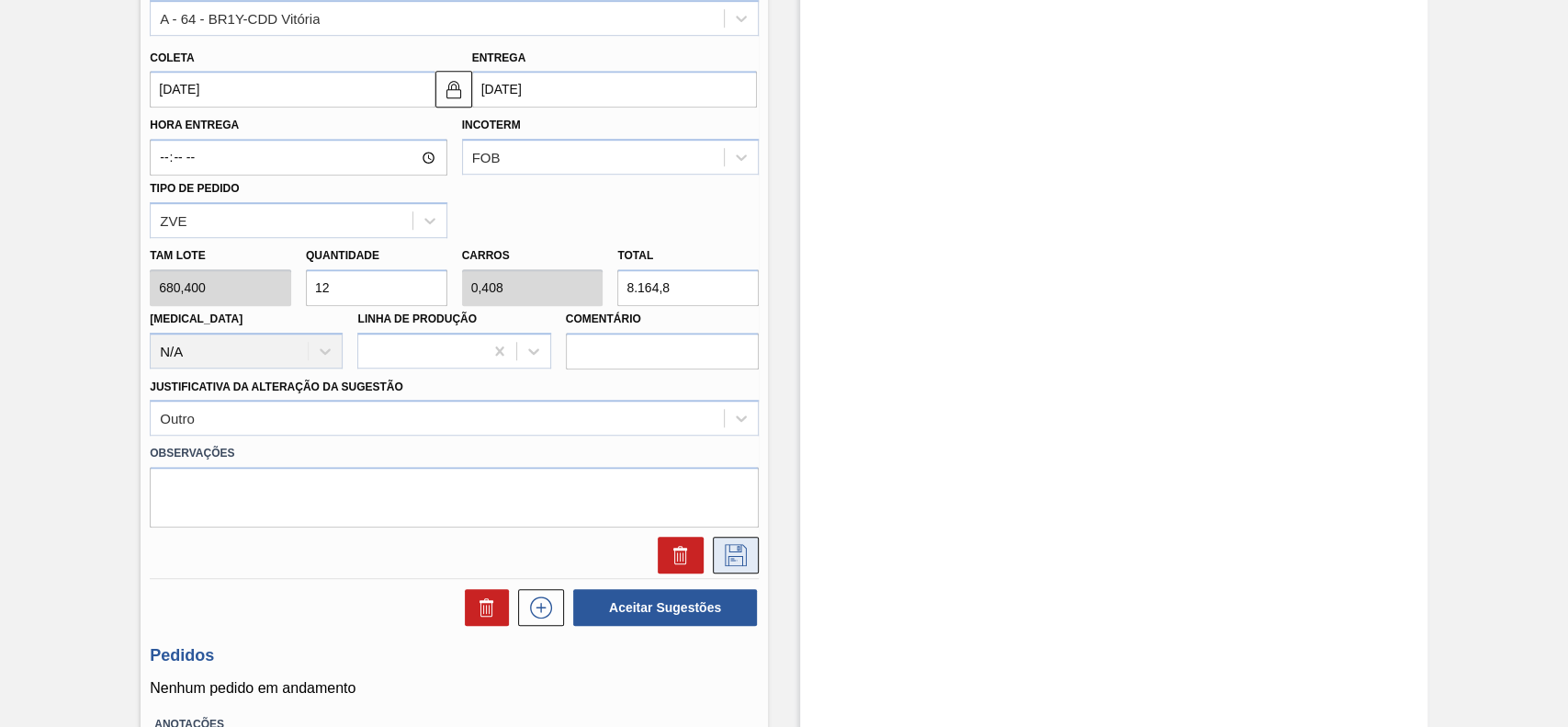
click at [725, 555] on icon at bounding box center [736, 555] width 30 height 22
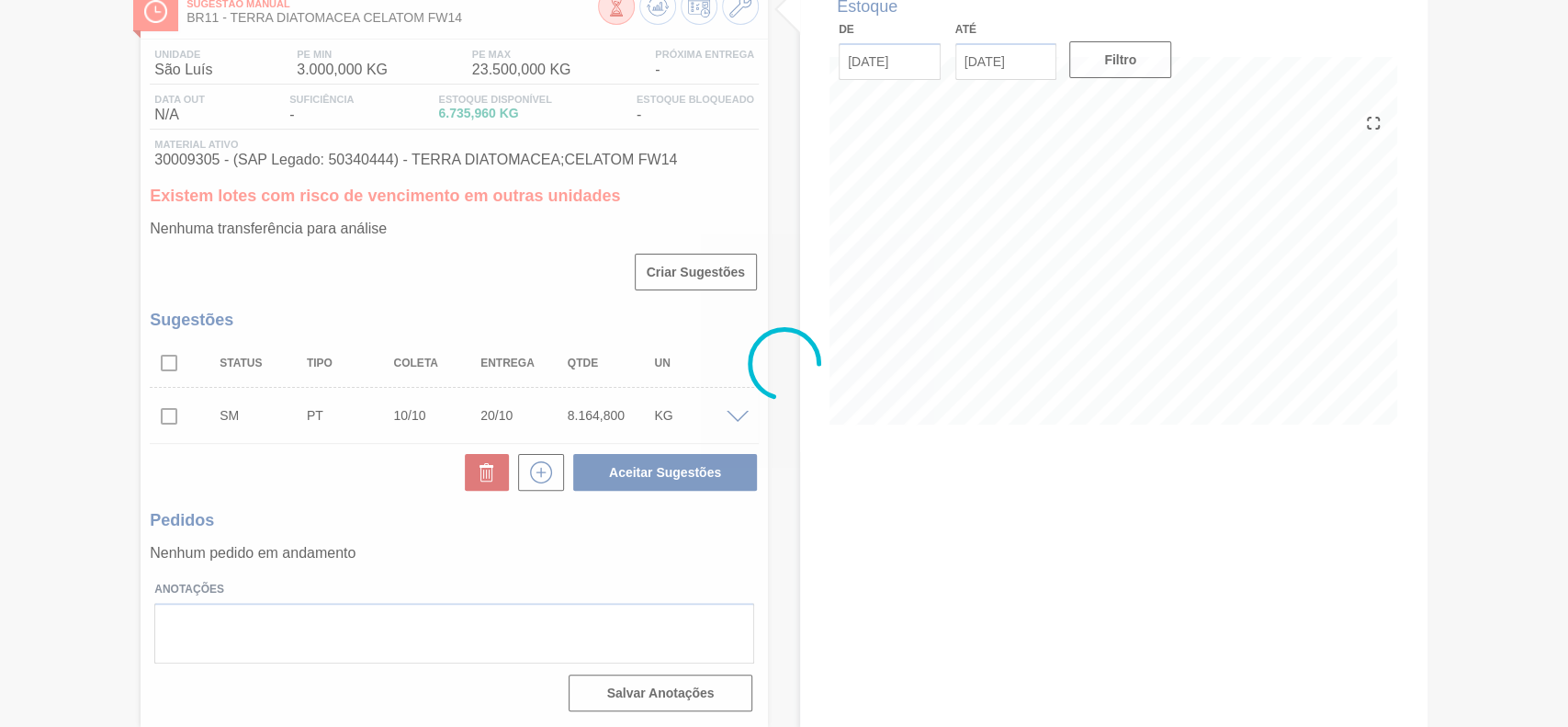
scroll to position [115, 0]
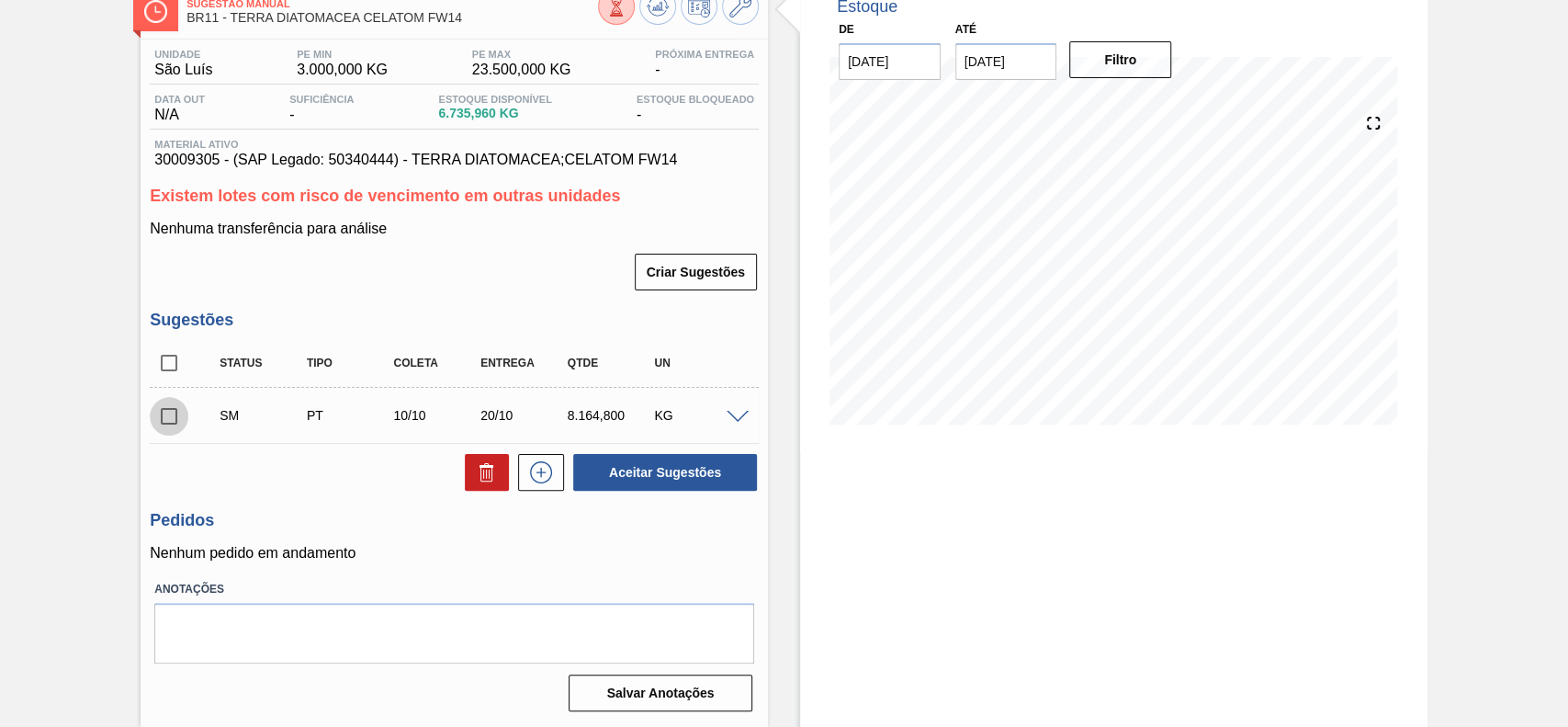
click at [174, 419] on input "checkbox" at bounding box center [168, 416] width 38 height 38
click at [634, 481] on button "Aceitar Sugestões" at bounding box center [665, 472] width 183 height 36
checkbox input "false"
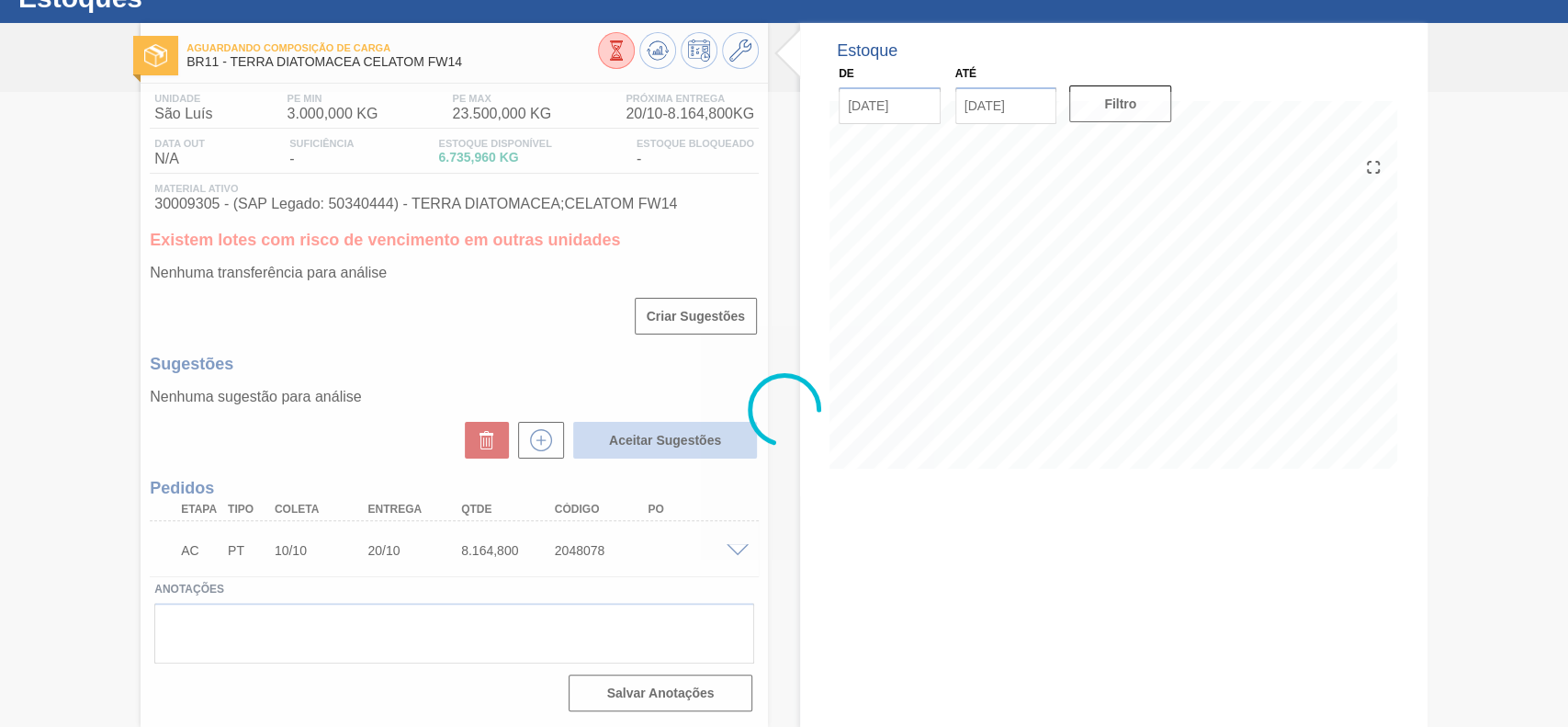
scroll to position [70, 0]
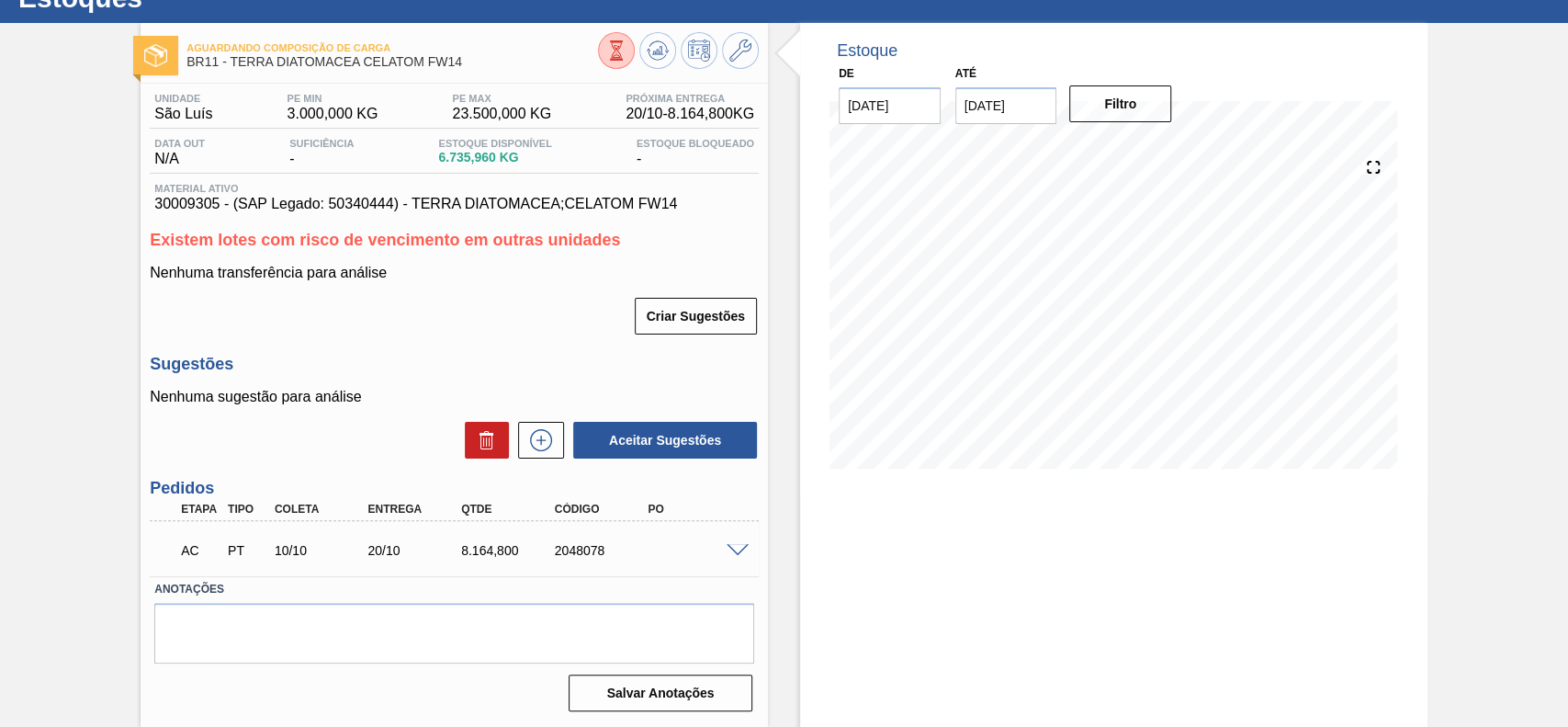
click at [732, 545] on span at bounding box center [738, 551] width 22 height 14
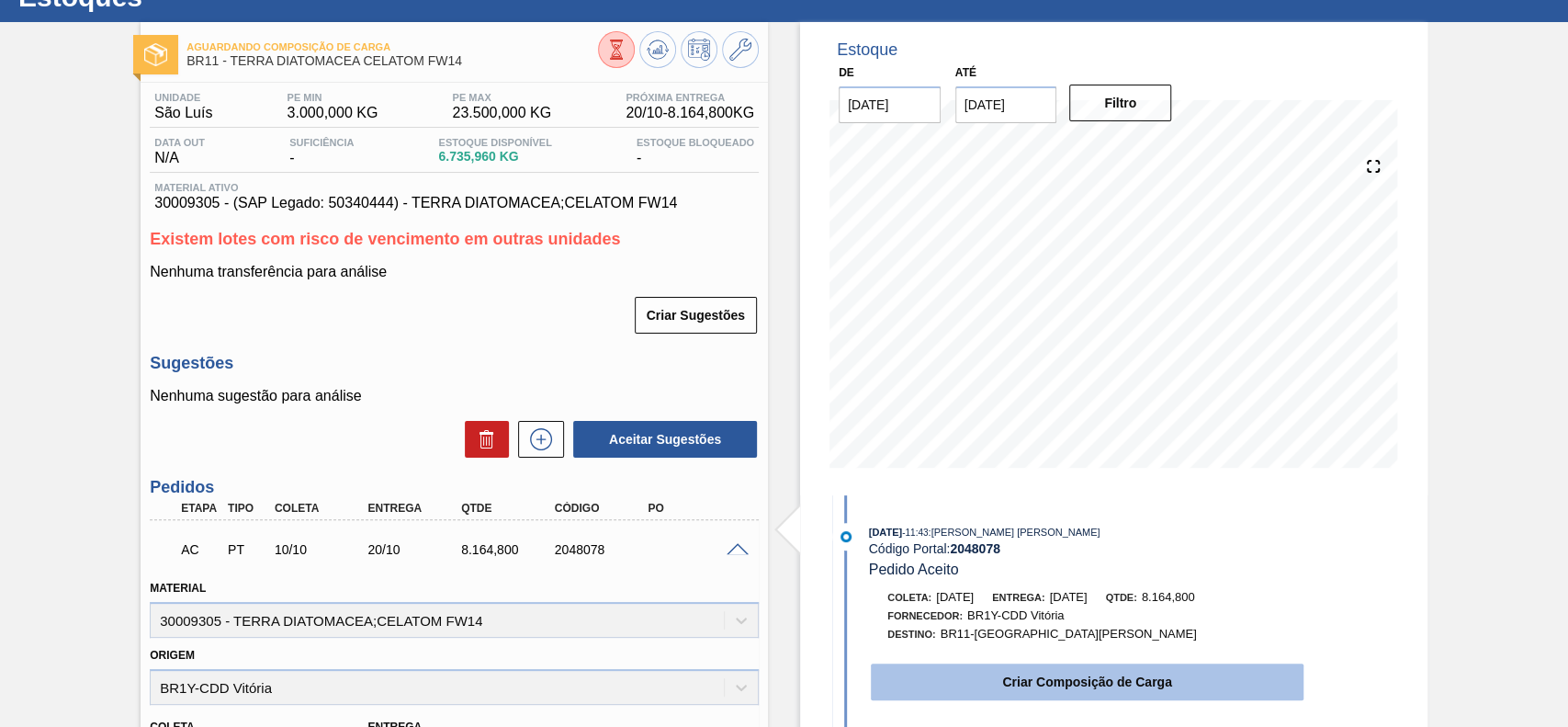
click at [1145, 668] on button "Criar Composição de Carga" at bounding box center [1086, 681] width 432 height 36
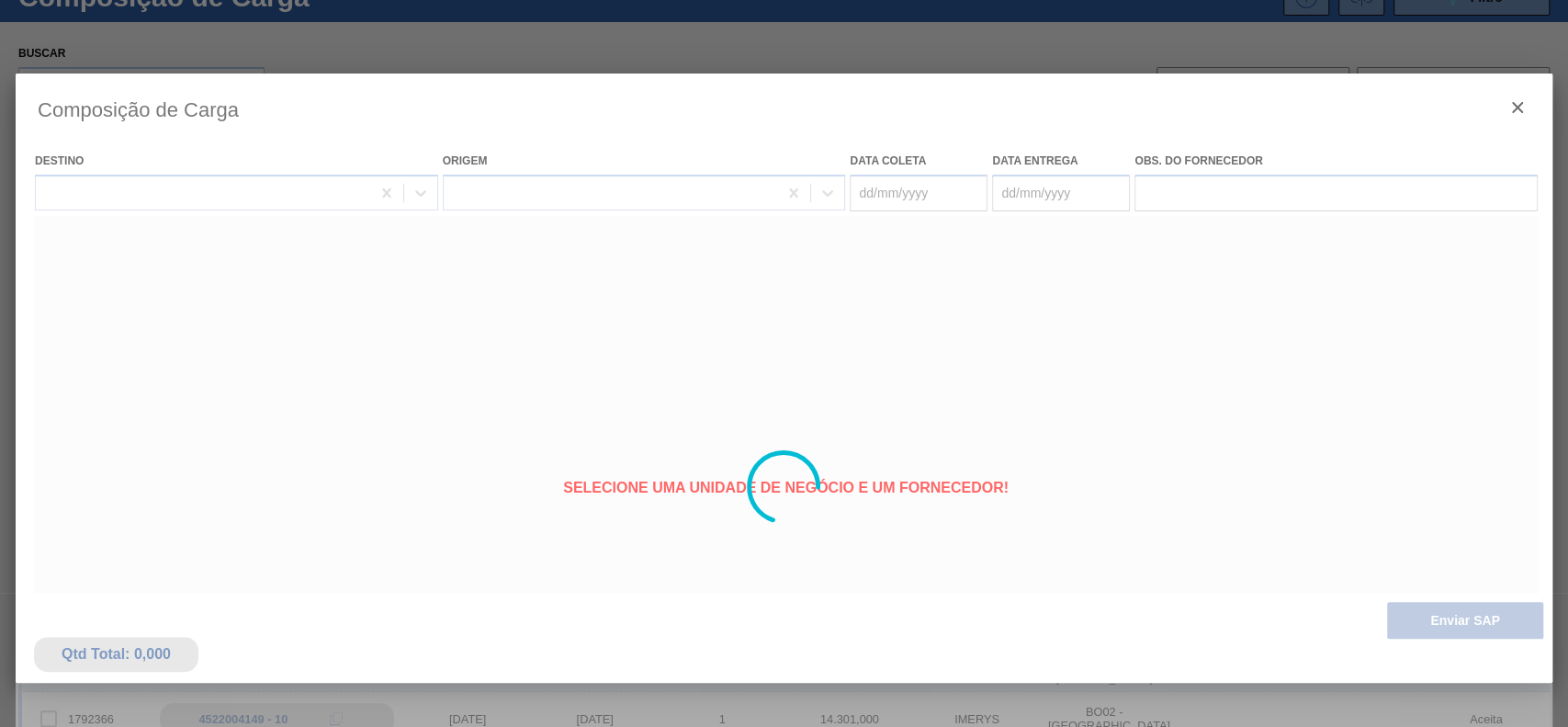
type coleta "[DATE]"
type Entrega "[DATE]"
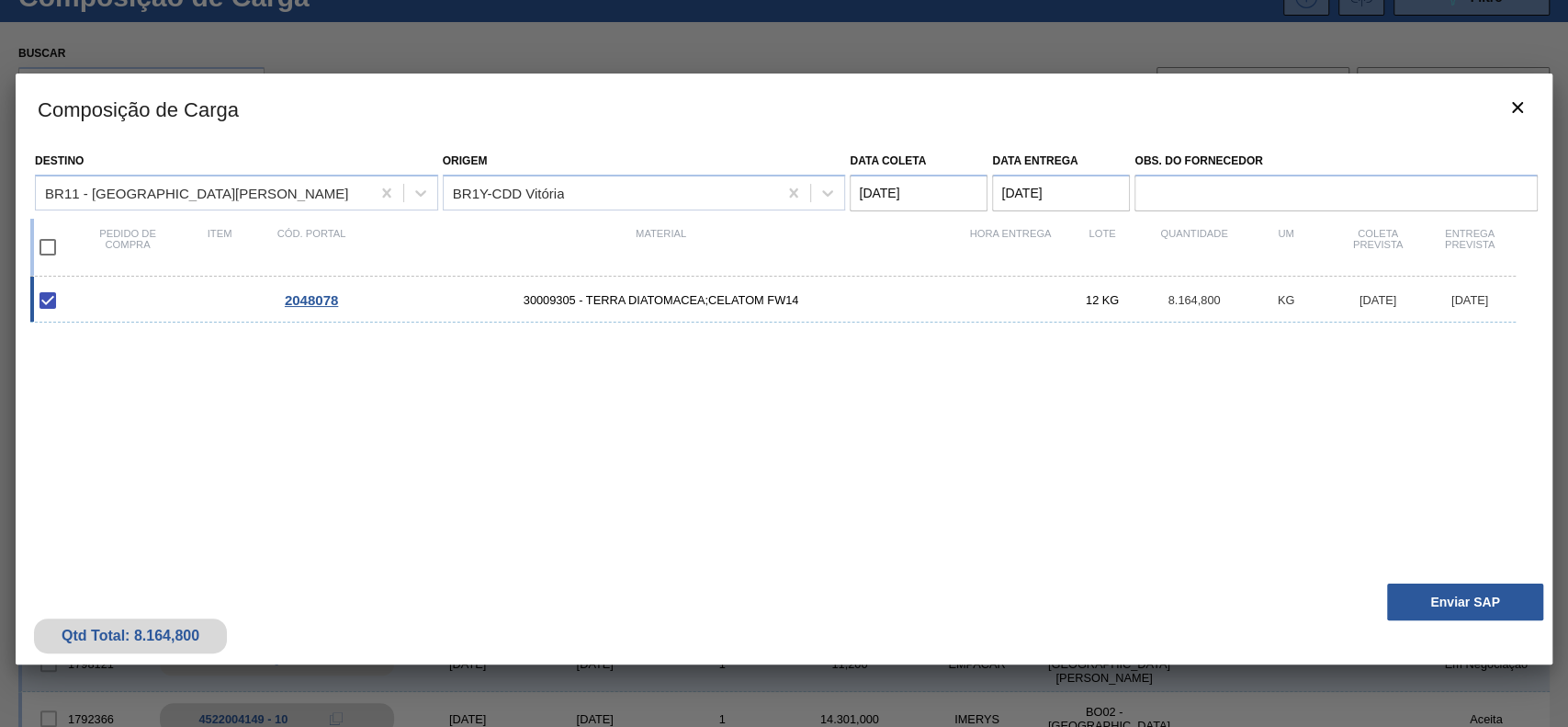
click at [1545, 597] on div "Qtd Total: 8.164,800 Enviar SAP" at bounding box center [784, 619] width 1536 height 90
click at [1539, 597] on button "Enviar SAP" at bounding box center [1465, 601] width 157 height 36
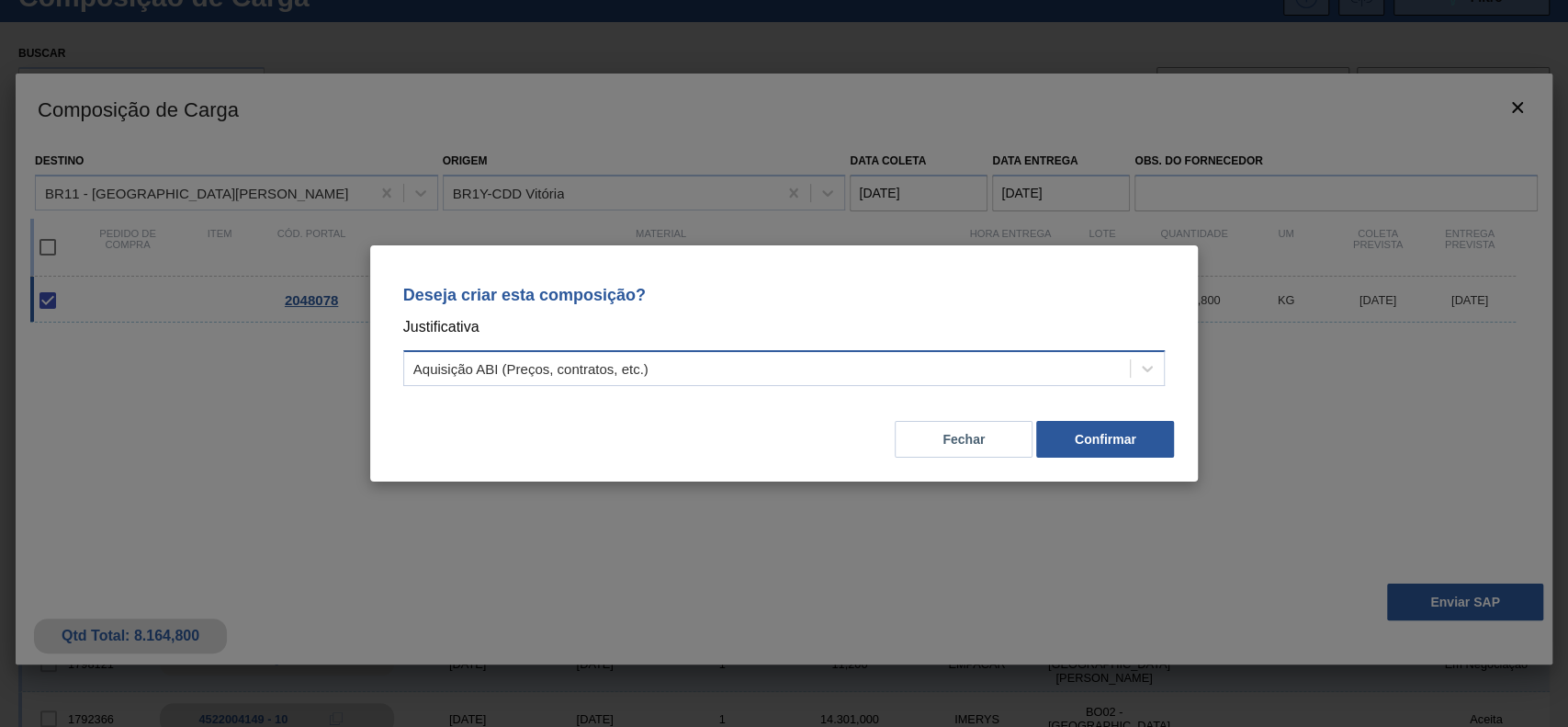
click at [836, 354] on div "Aquisição ABI (Preços, contratos, etc.)" at bounding box center [784, 367] width 762 height 35
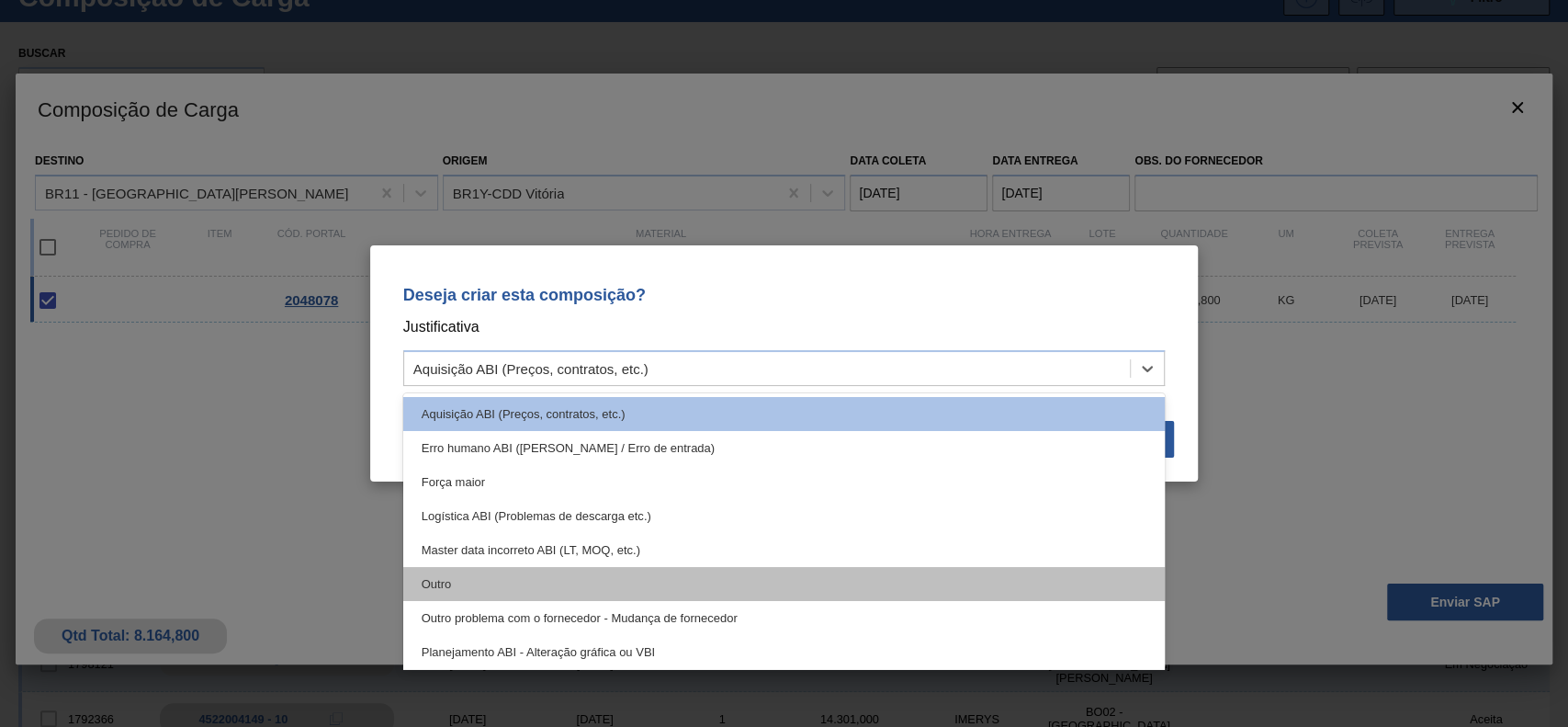
click at [616, 575] on div "Outro" at bounding box center [784, 583] width 762 height 33
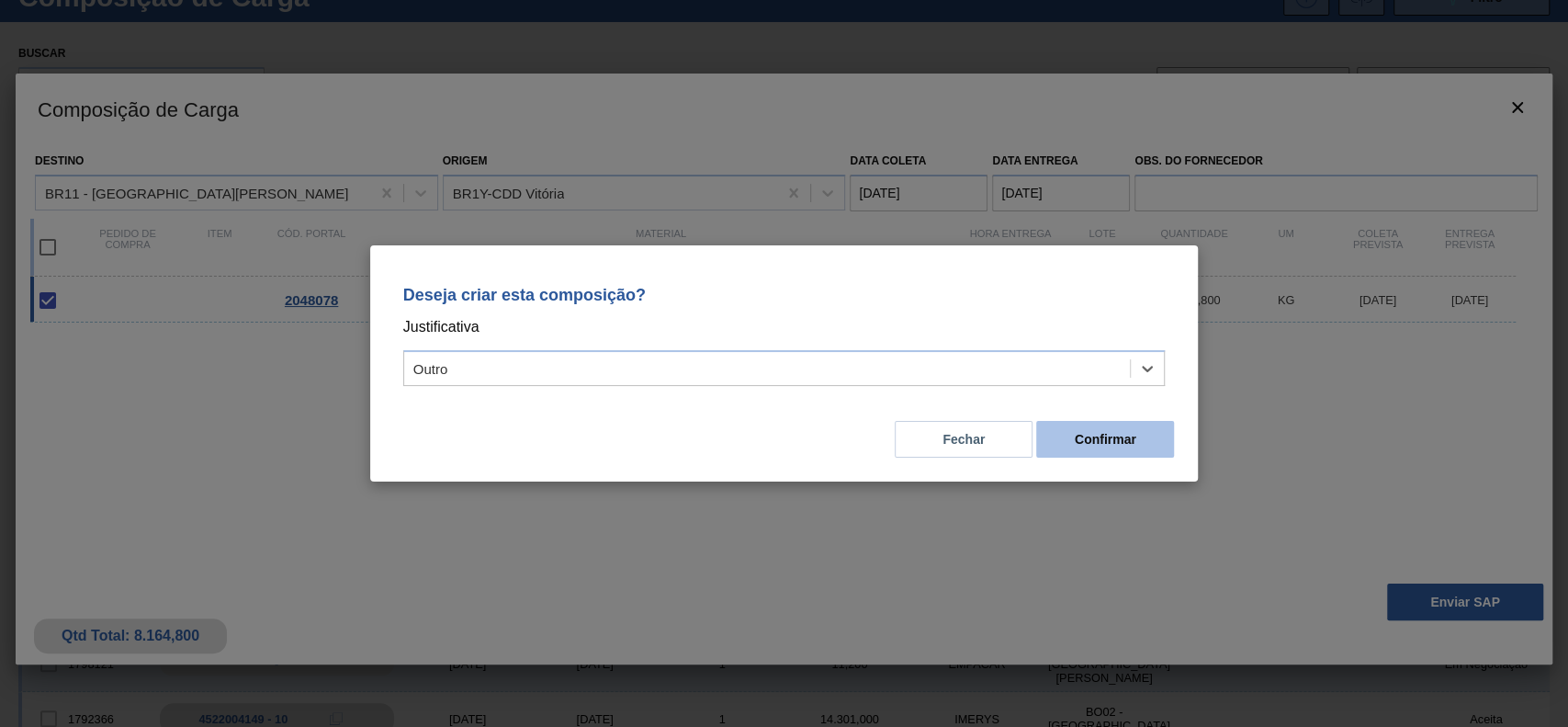
click at [1092, 445] on button "Confirmar" at bounding box center [1105, 438] width 138 height 36
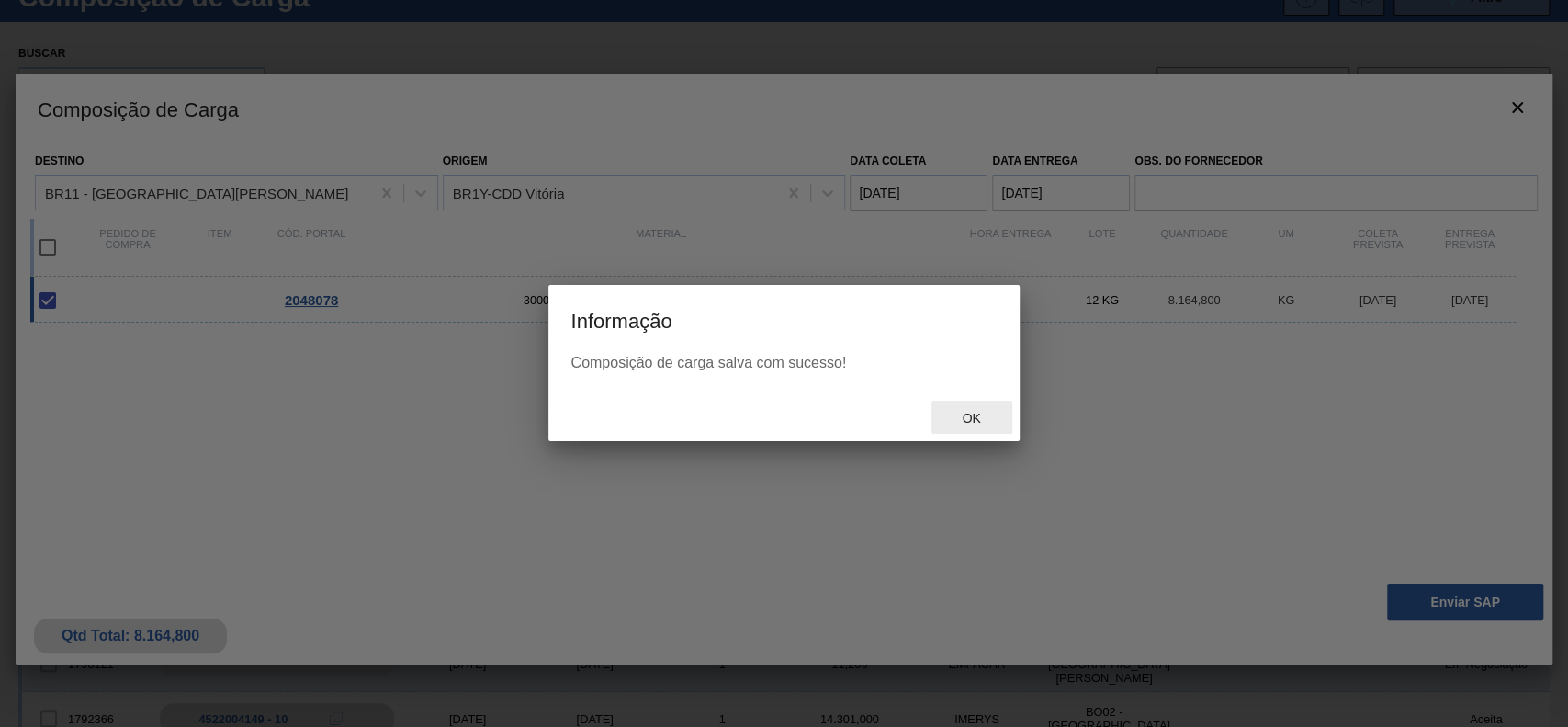
click at [990, 430] on div "Ok" at bounding box center [971, 418] width 81 height 33
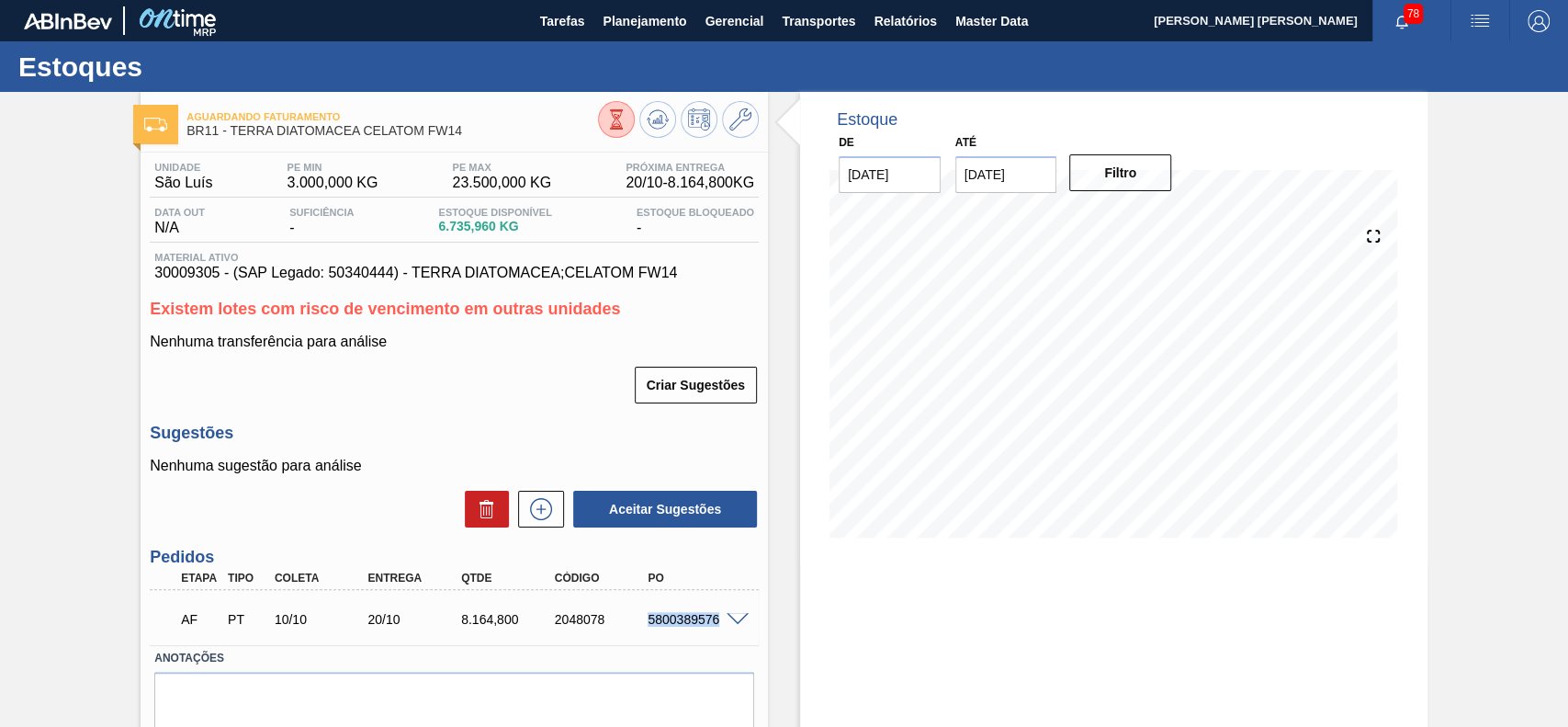
drag, startPoint x: 647, startPoint y: 617, endPoint x: 725, endPoint y: 636, distance: 80.3
click at [725, 635] on div "AF PT 10/10 20/10 8.164,800 2048078 5800389576" at bounding box center [449, 617] width 560 height 36
copy div "5800389576"
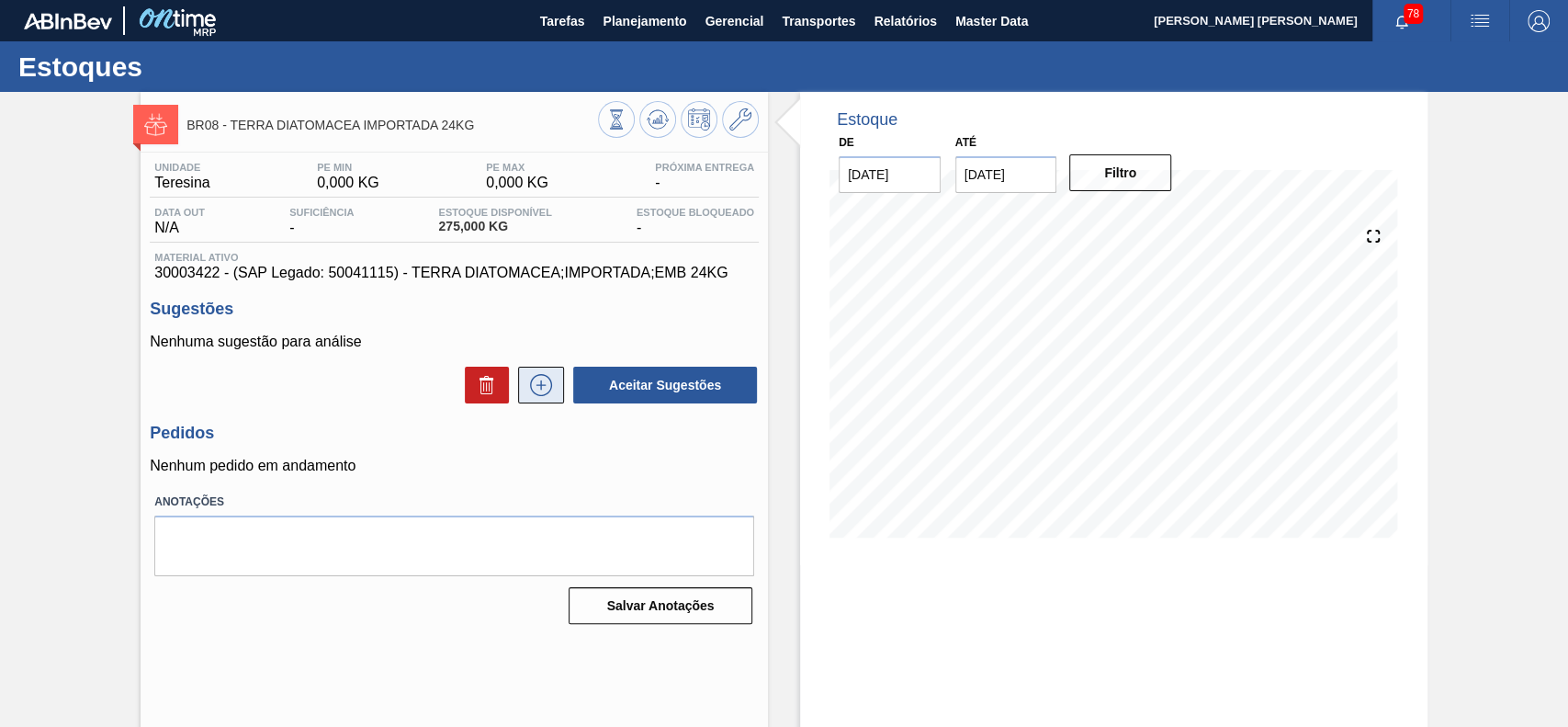
click at [537, 392] on icon at bounding box center [541, 384] width 30 height 22
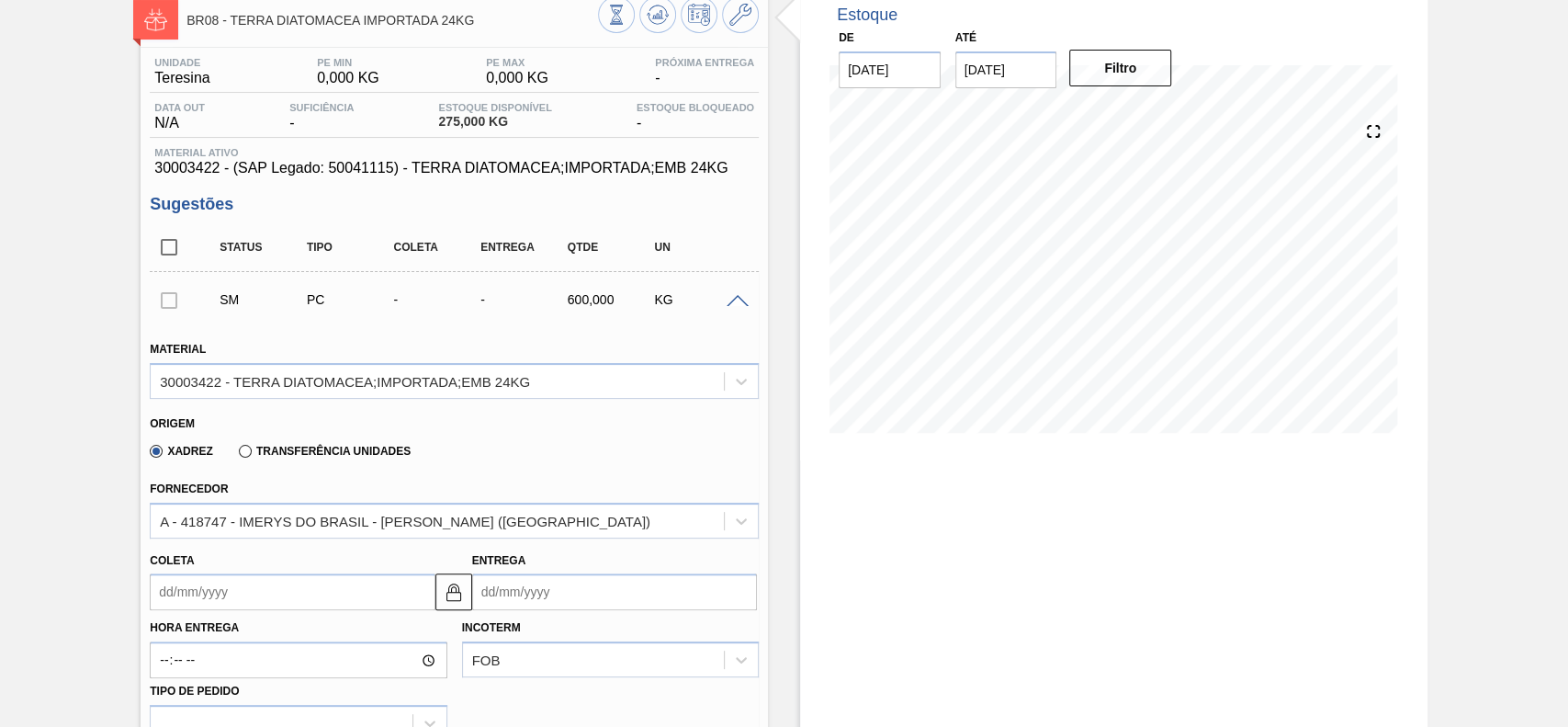
scroll to position [244, 0]
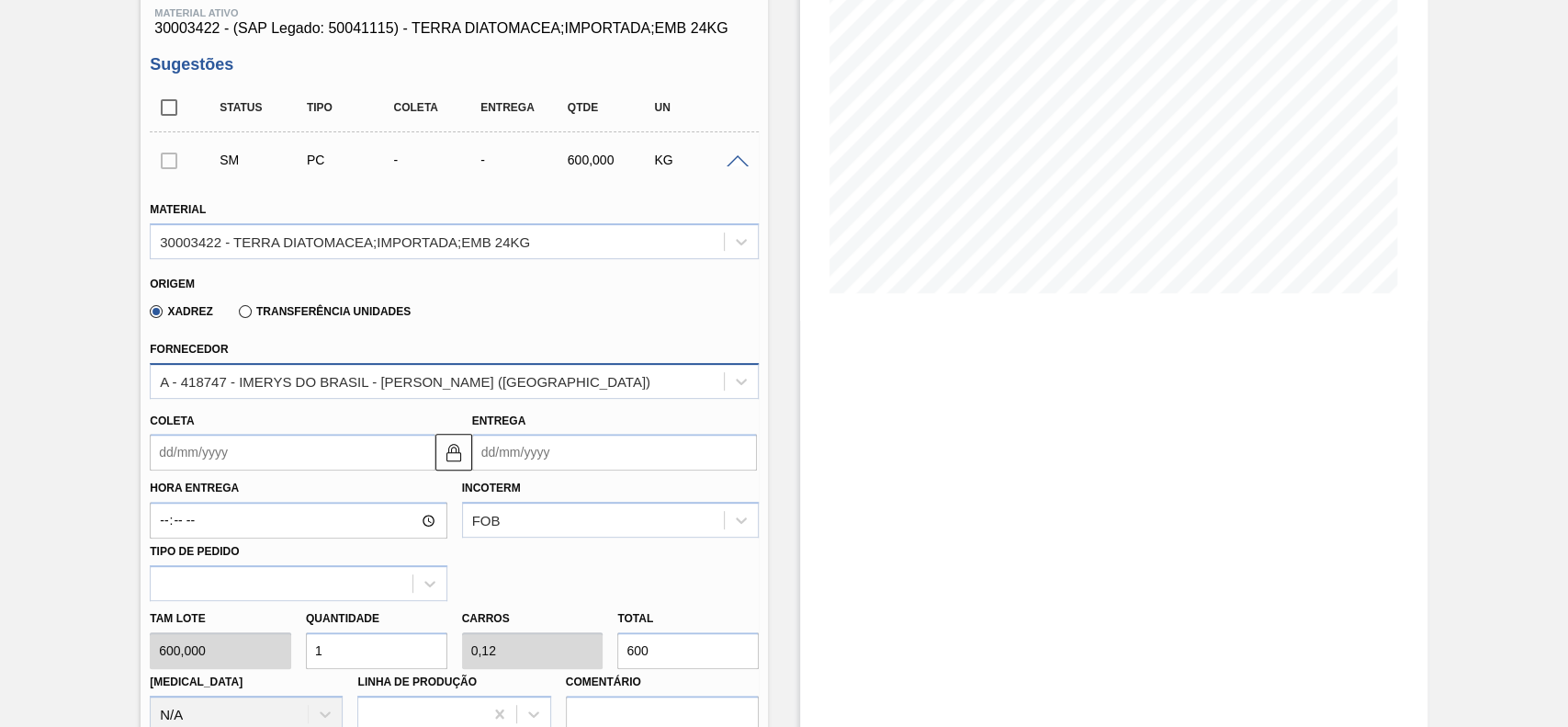
click at [358, 379] on div "A - 418747 - IMERYS DO BRASIL - [PERSON_NAME] ([GEOGRAPHIC_DATA])" at bounding box center [405, 381] width 490 height 16
click at [348, 379] on div "A - 418747 - IMERYS DO BRASIL - [PERSON_NAME] ([GEOGRAPHIC_DATA])" at bounding box center [405, 381] width 490 height 16
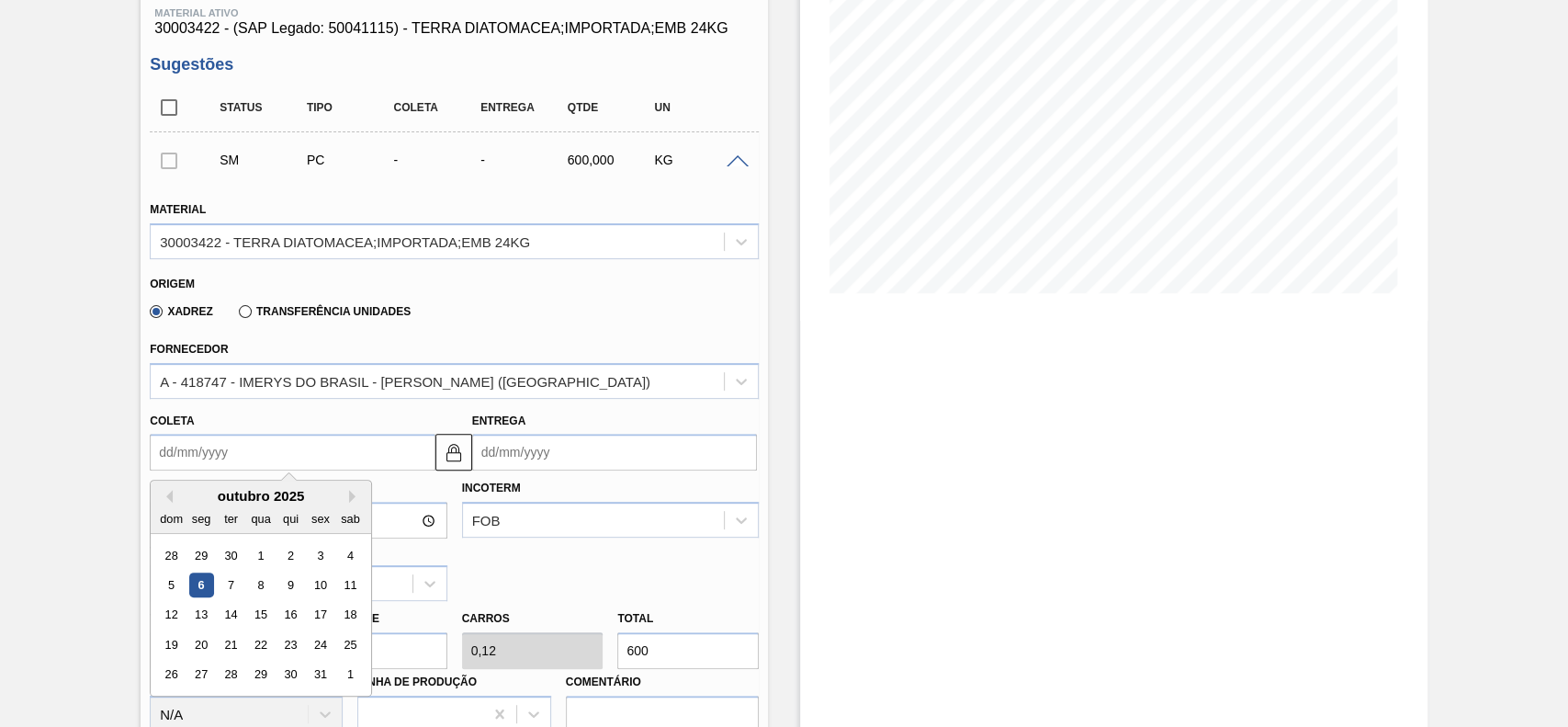
click at [338, 453] on input "Coleta" at bounding box center [292, 451] width 285 height 36
click at [316, 589] on div "10" at bounding box center [320, 584] width 25 height 25
type input "[DATE]"
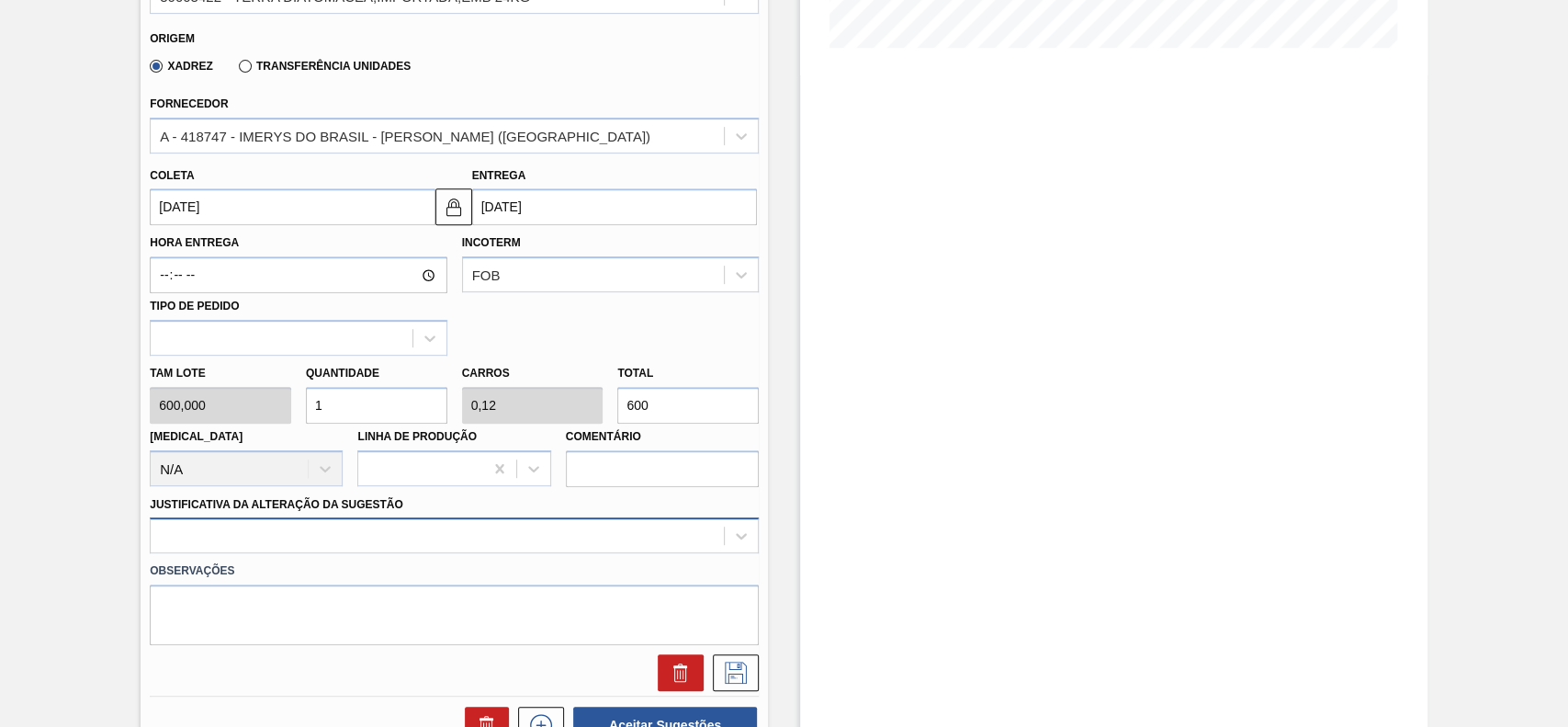
click at [360, 535] on div at bounding box center [454, 535] width 609 height 35
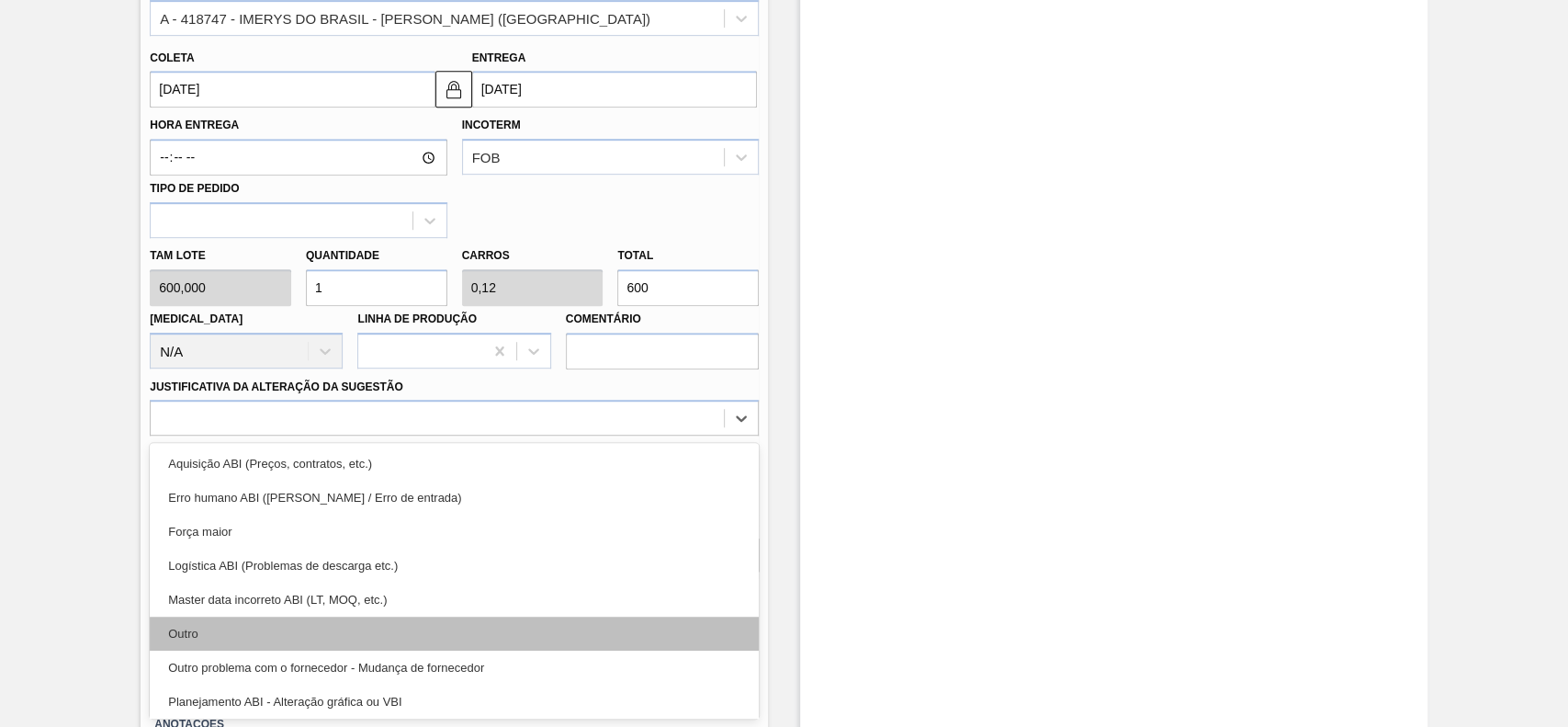
click at [236, 638] on div "Outro" at bounding box center [454, 633] width 609 height 33
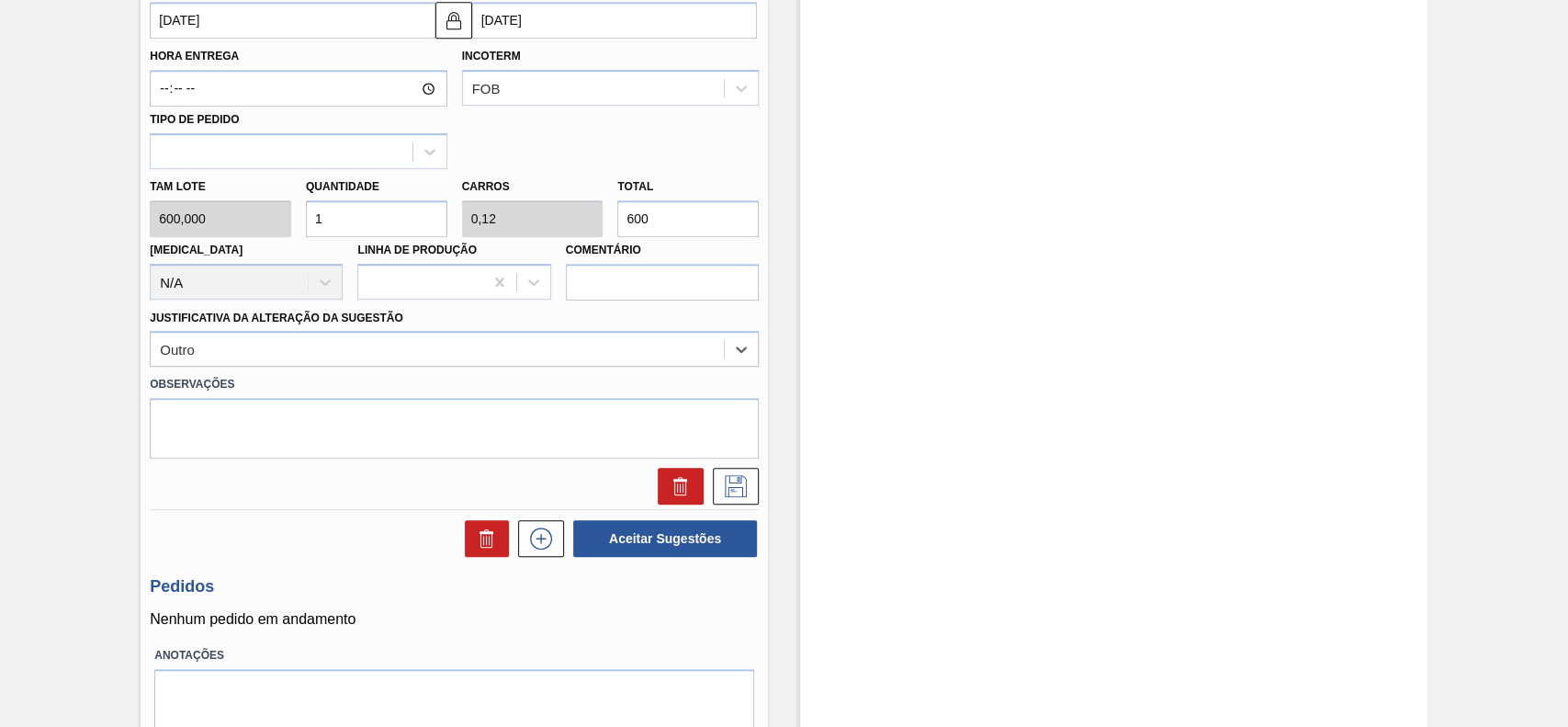
scroll to position [729, 0]
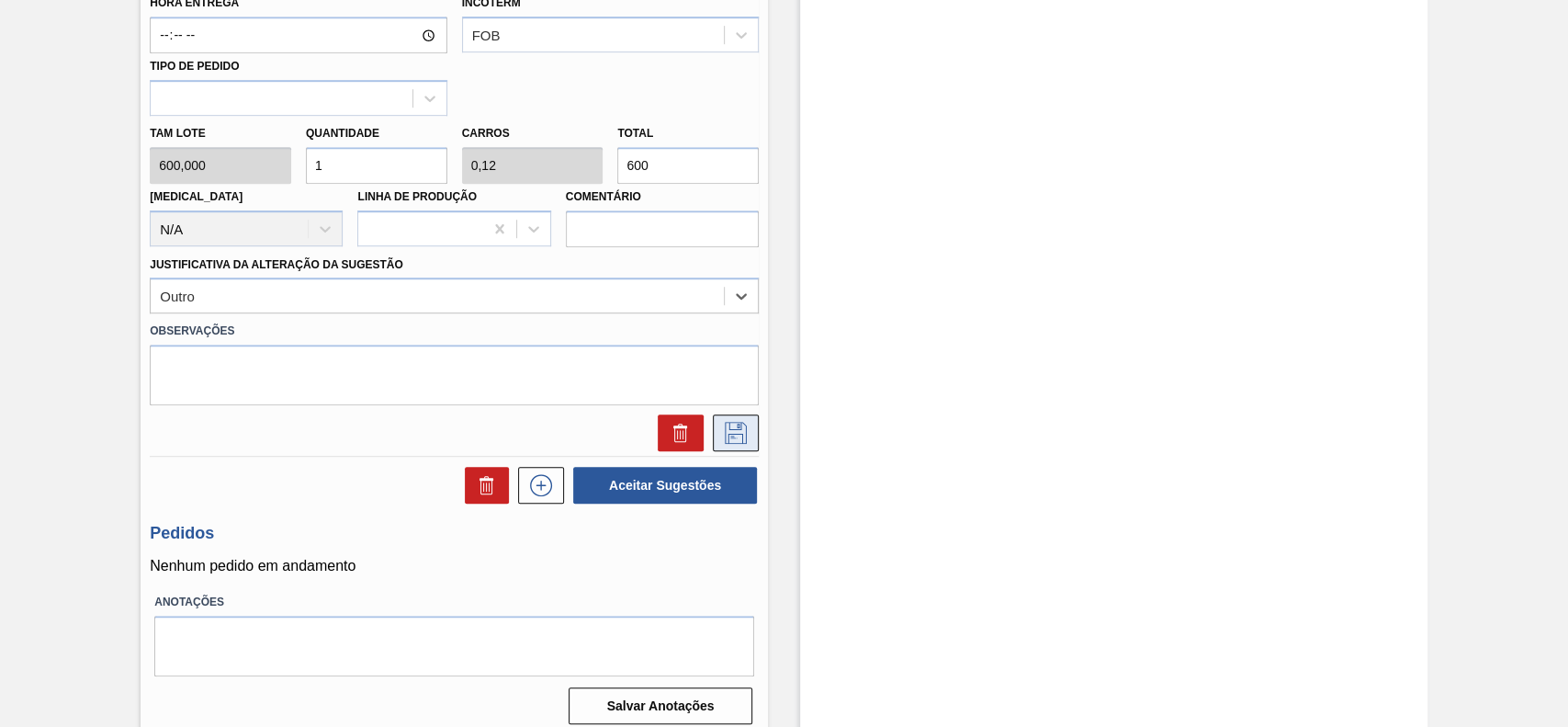
click at [747, 433] on icon at bounding box center [736, 432] width 30 height 22
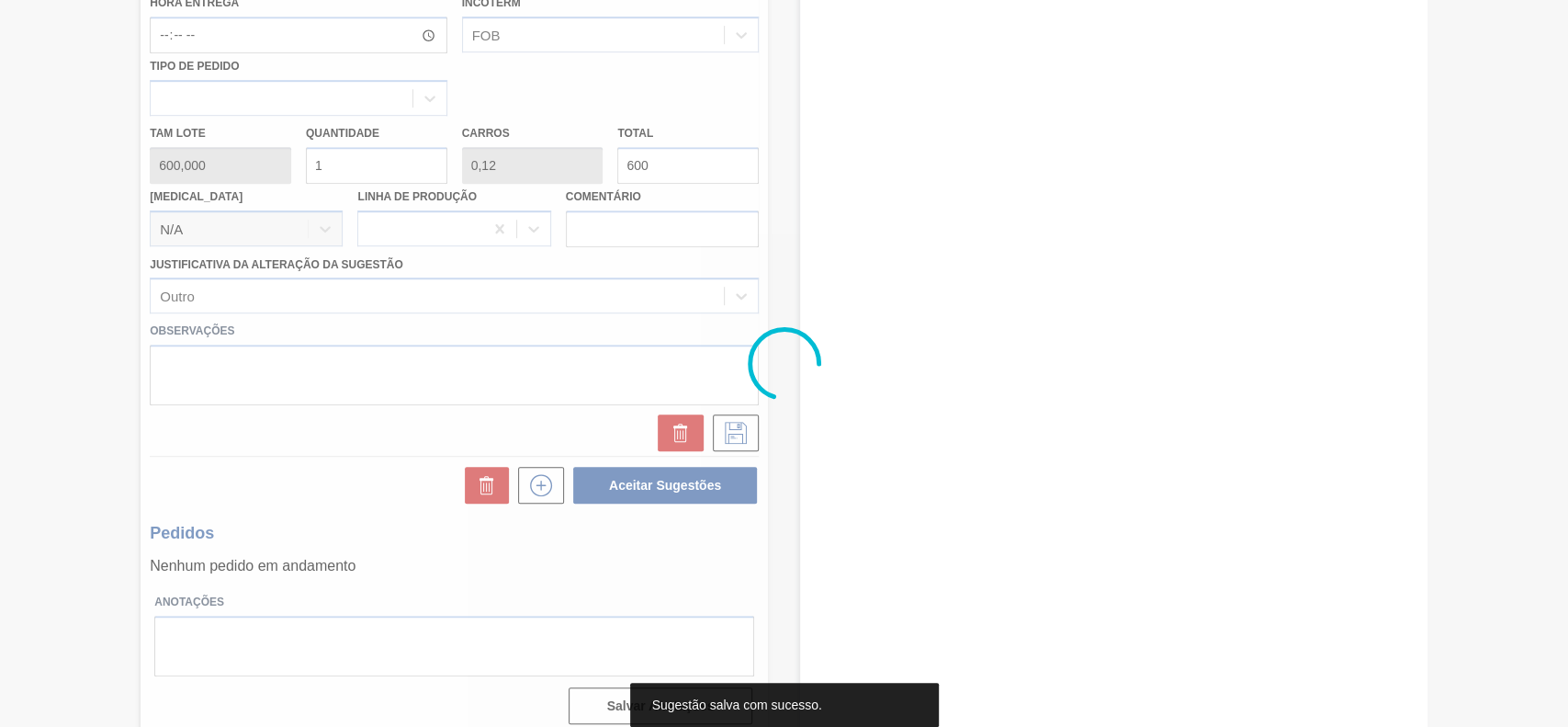
scroll to position [63, 0]
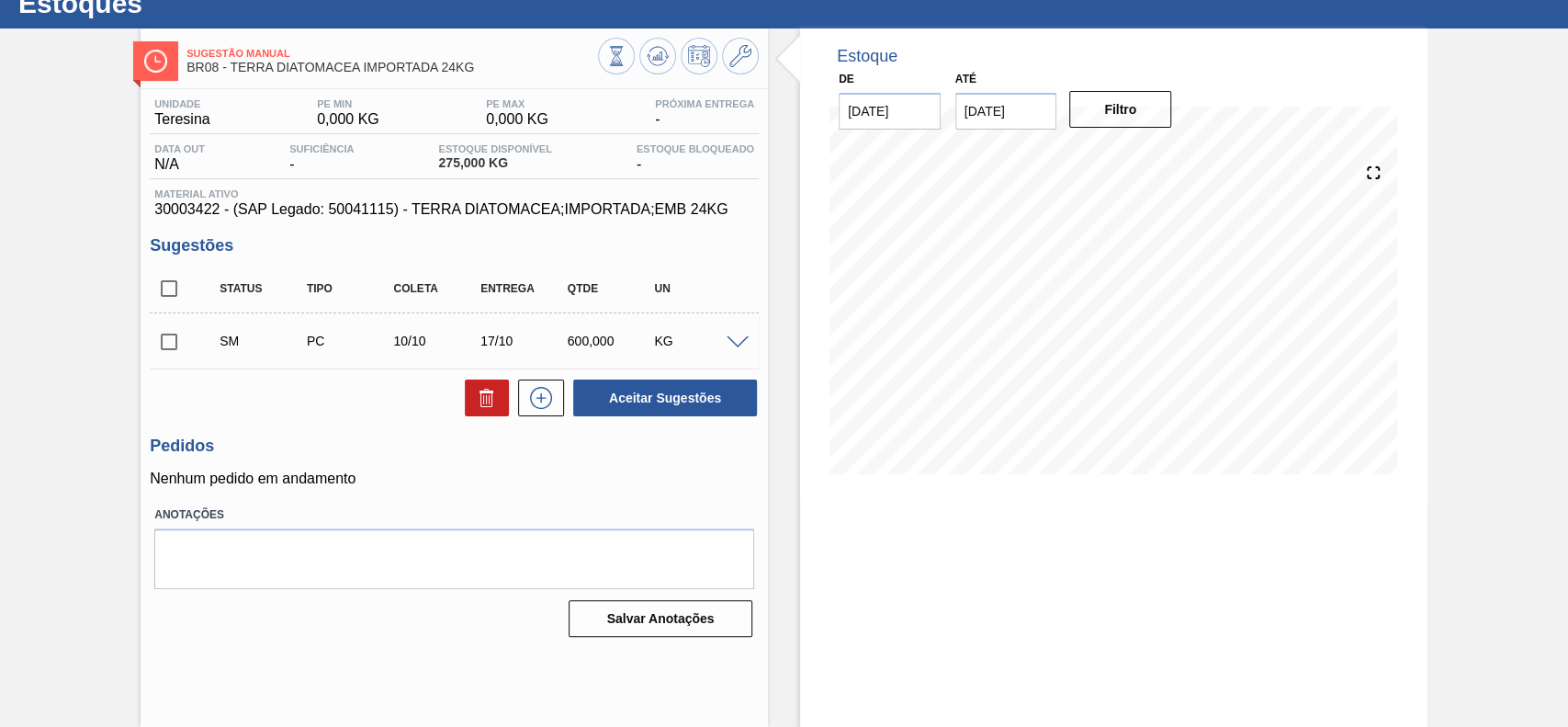
click at [172, 341] on input "checkbox" at bounding box center [168, 341] width 38 height 38
click at [700, 406] on button "Aceitar Sugestões" at bounding box center [665, 397] width 183 height 36
checkbox input "false"
